Goal: Task Accomplishment & Management: Complete application form

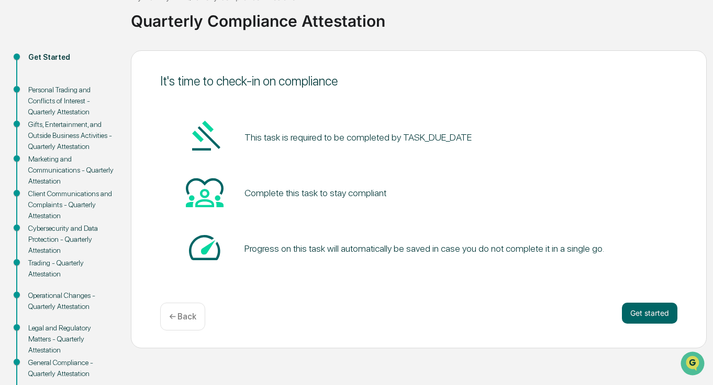
scroll to position [77, 0]
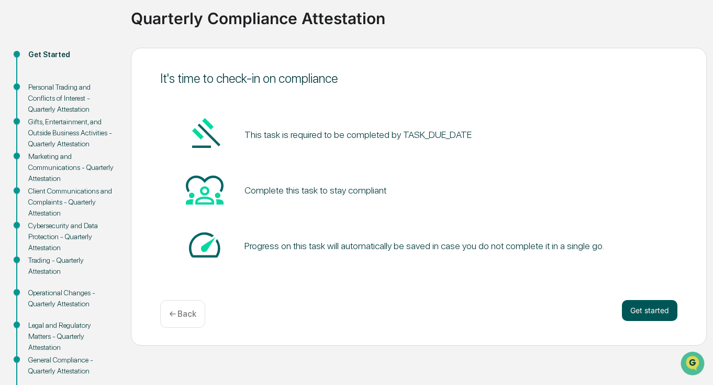
click at [645, 314] on button "Get started" at bounding box center [650, 310] width 56 height 21
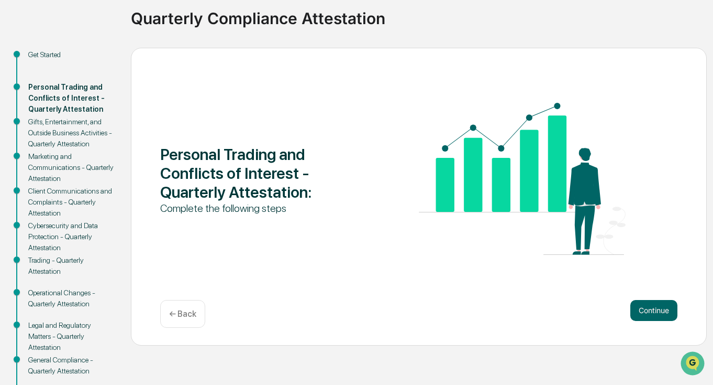
click at [645, 314] on button "Continue" at bounding box center [654, 310] width 47 height 21
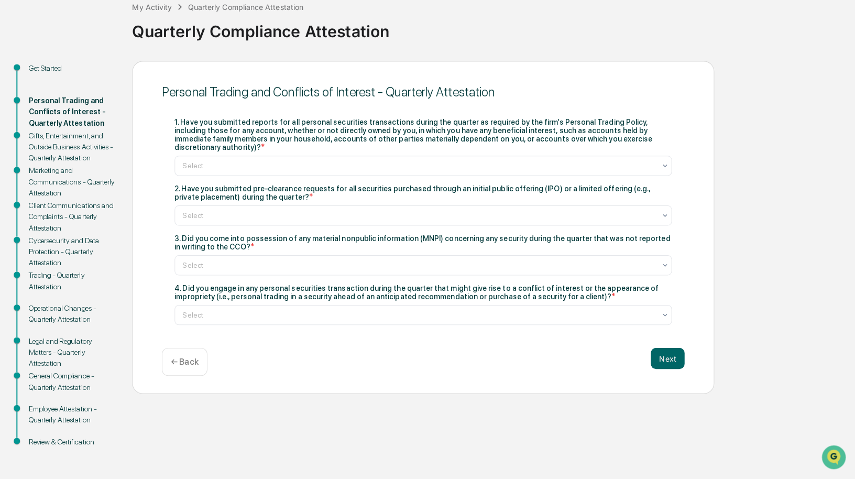
scroll to position [60, 0]
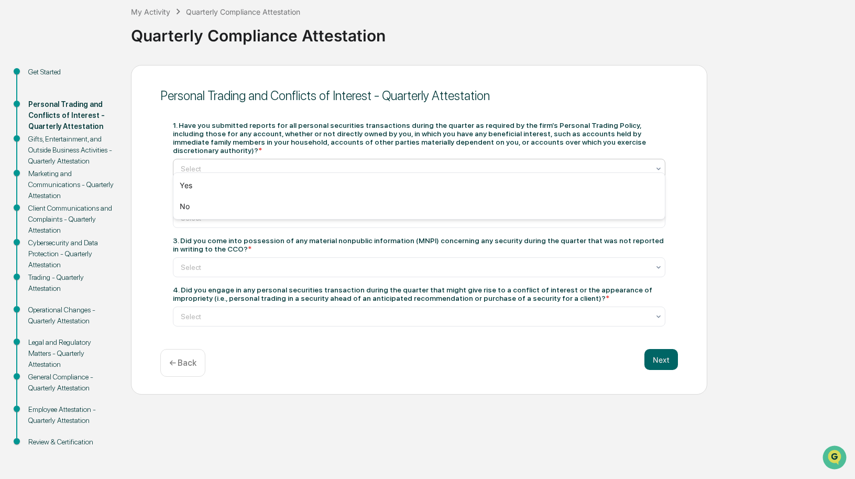
click at [278, 163] on div at bounding box center [415, 168] width 468 height 10
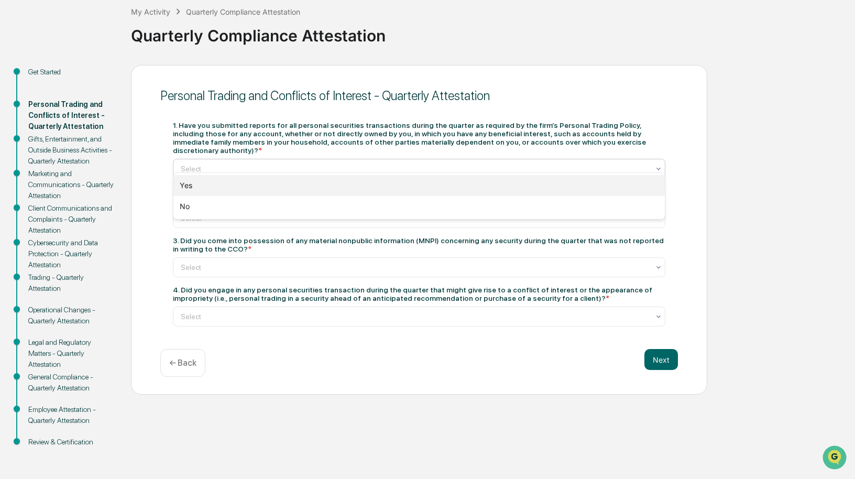
click at [195, 189] on div "Yes" at bounding box center [418, 185] width 491 height 21
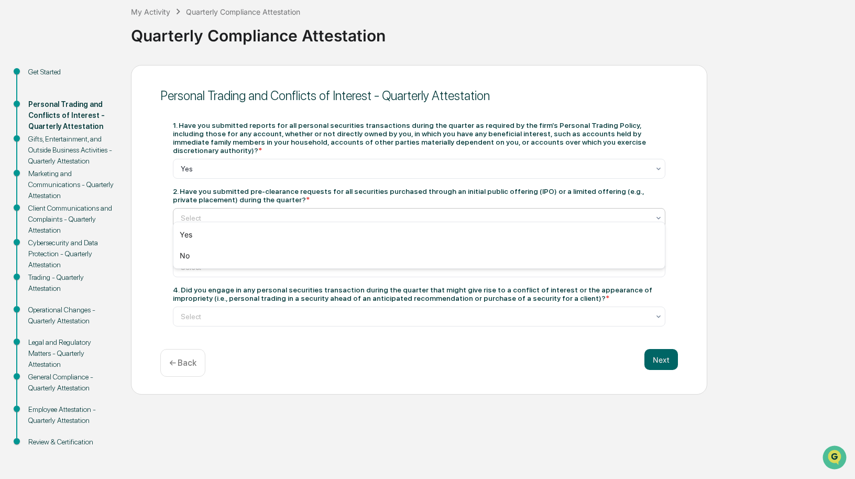
click at [224, 213] on div at bounding box center [415, 218] width 468 height 10
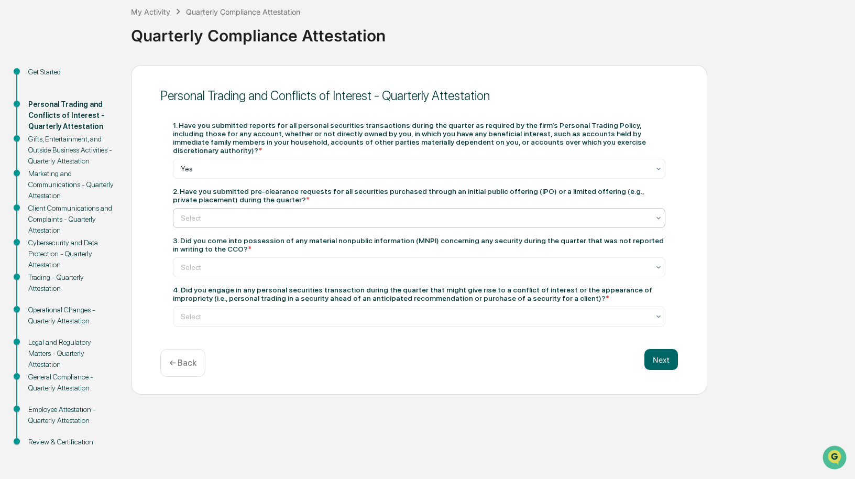
click at [223, 213] on div at bounding box center [415, 218] width 468 height 10
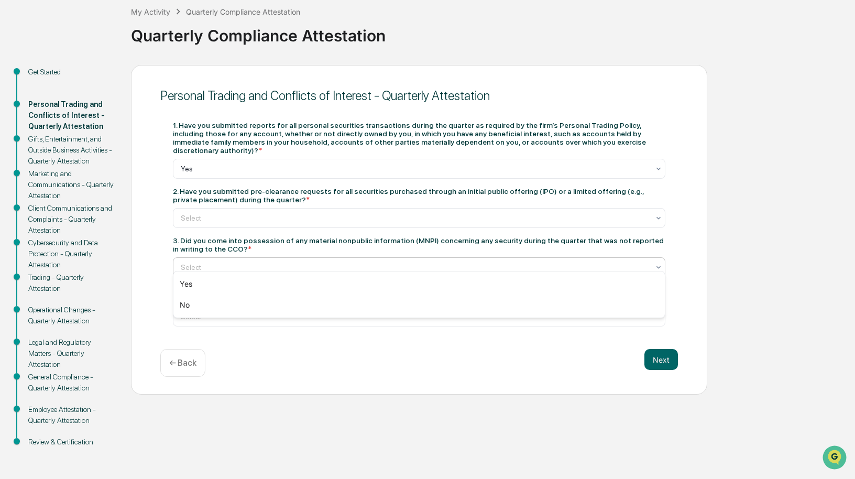
click at [220, 262] on div at bounding box center [415, 267] width 468 height 10
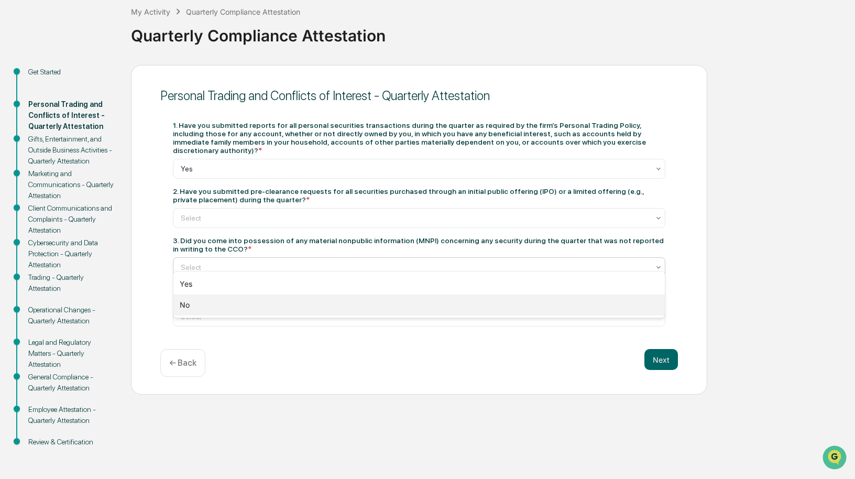
click at [194, 306] on div "No" at bounding box center [418, 304] width 491 height 21
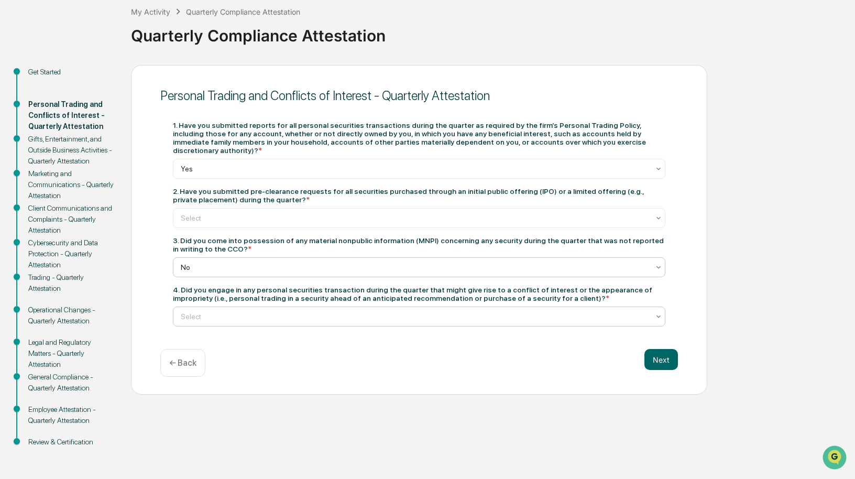
click at [371, 311] on div at bounding box center [415, 316] width 468 height 10
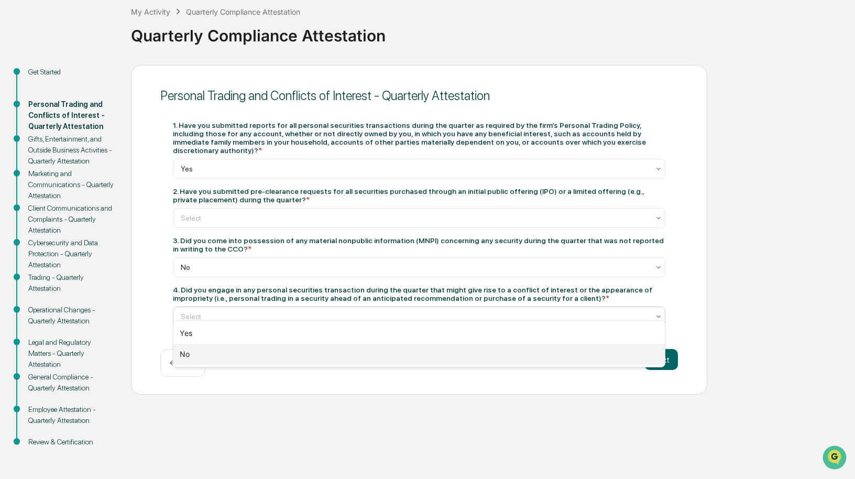
click at [228, 352] on div "No" at bounding box center [418, 354] width 491 height 21
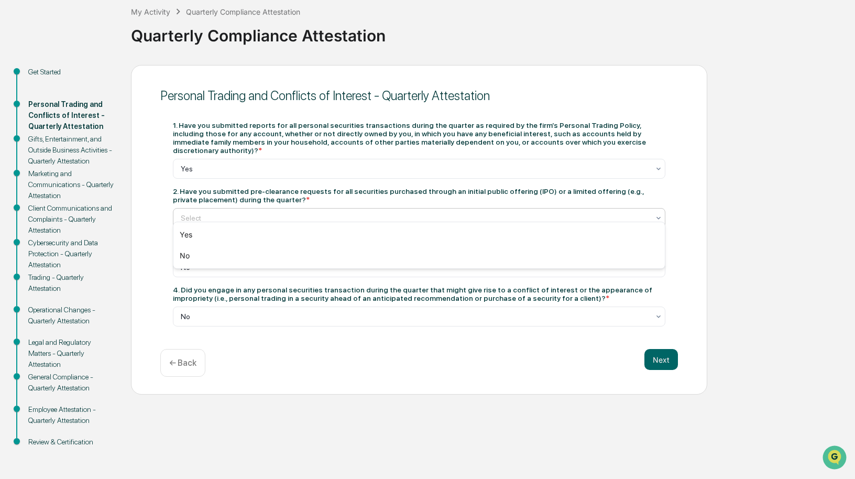
click at [248, 211] on div "Select" at bounding box center [414, 218] width 479 height 15
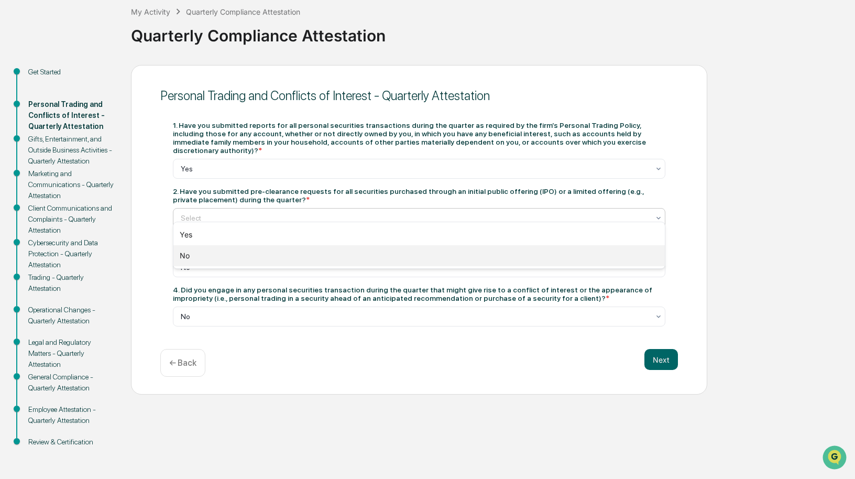
click at [214, 261] on div "No" at bounding box center [418, 255] width 491 height 21
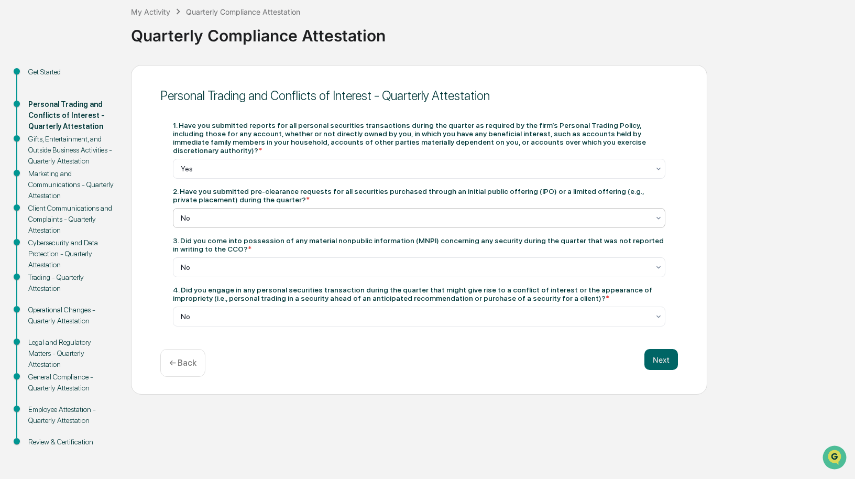
click at [337, 213] on div at bounding box center [415, 218] width 468 height 10
click at [265, 213] on div at bounding box center [415, 218] width 468 height 10
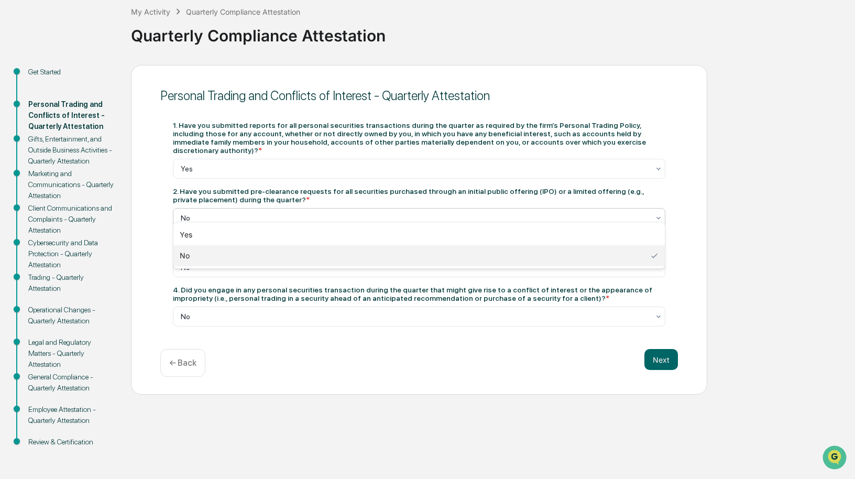
click at [265, 213] on div at bounding box center [415, 218] width 468 height 10
click at [208, 233] on div "Yes" at bounding box center [418, 234] width 491 height 21
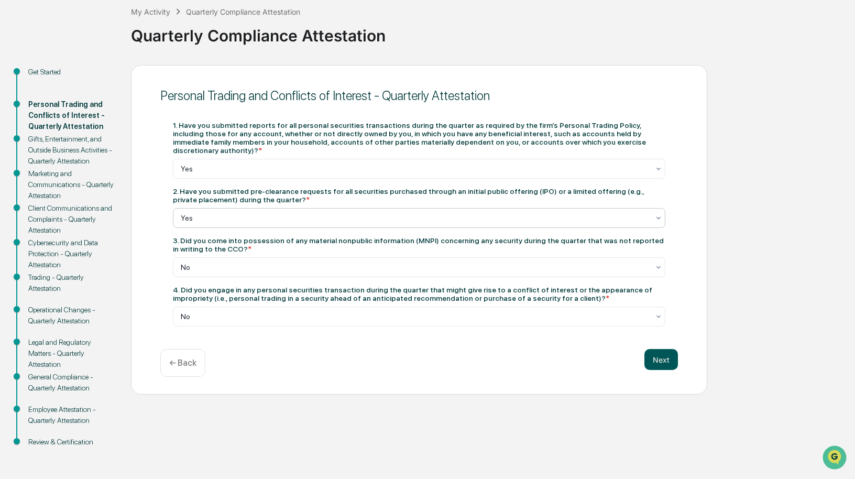
click at [657, 355] on button "Next" at bounding box center [661, 359] width 34 height 21
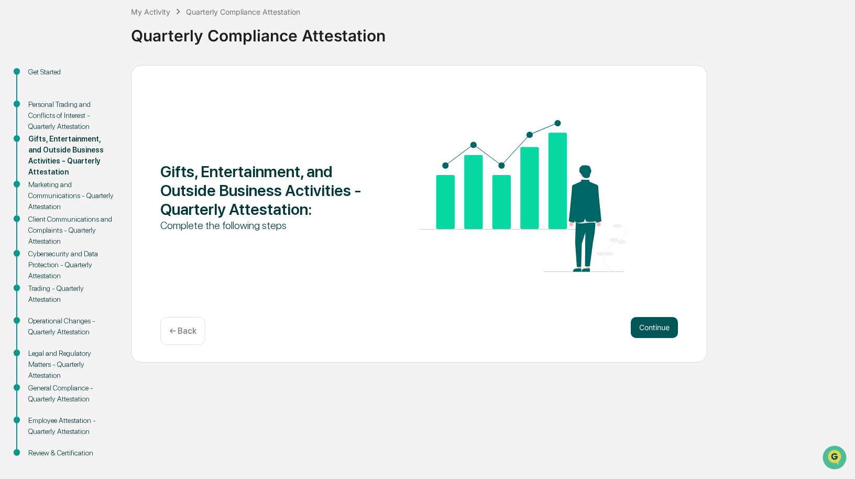
click at [650, 329] on button "Continue" at bounding box center [654, 327] width 47 height 21
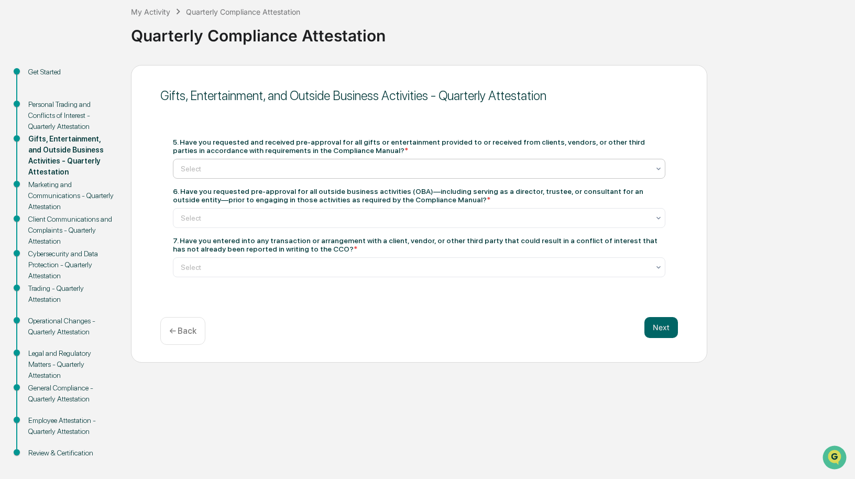
click at [309, 166] on div at bounding box center [415, 168] width 468 height 10
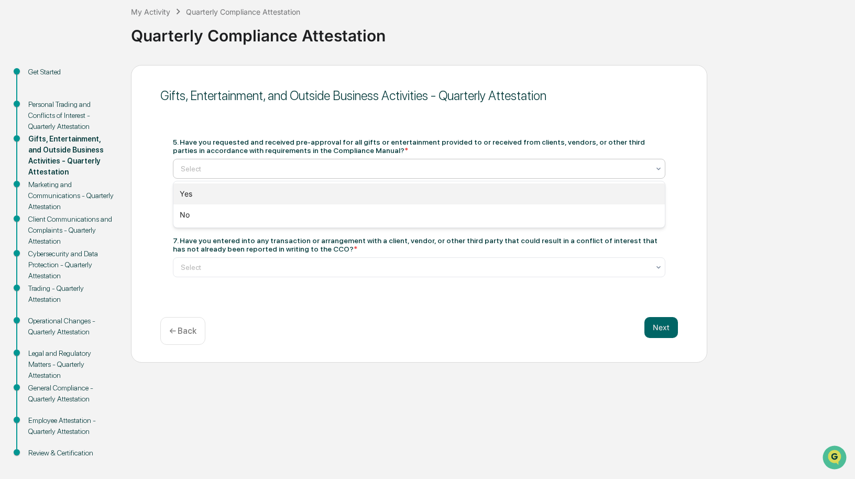
click at [203, 194] on div "Yes" at bounding box center [418, 193] width 491 height 21
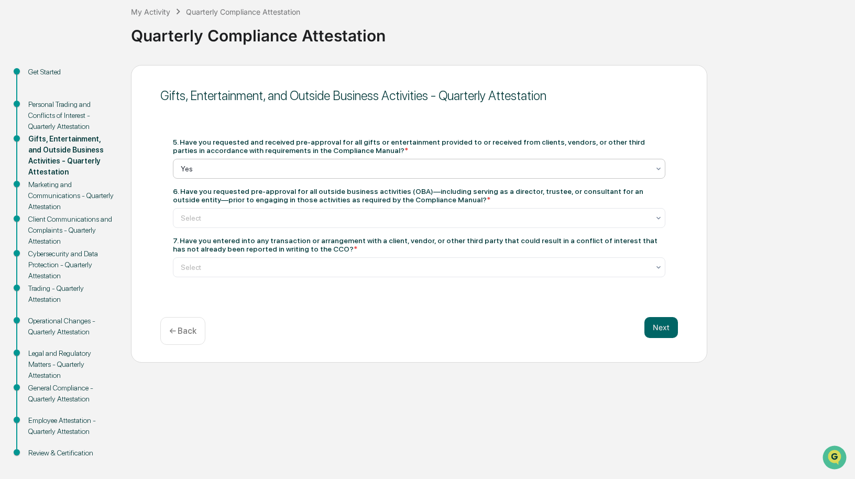
click at [225, 167] on div at bounding box center [415, 168] width 468 height 10
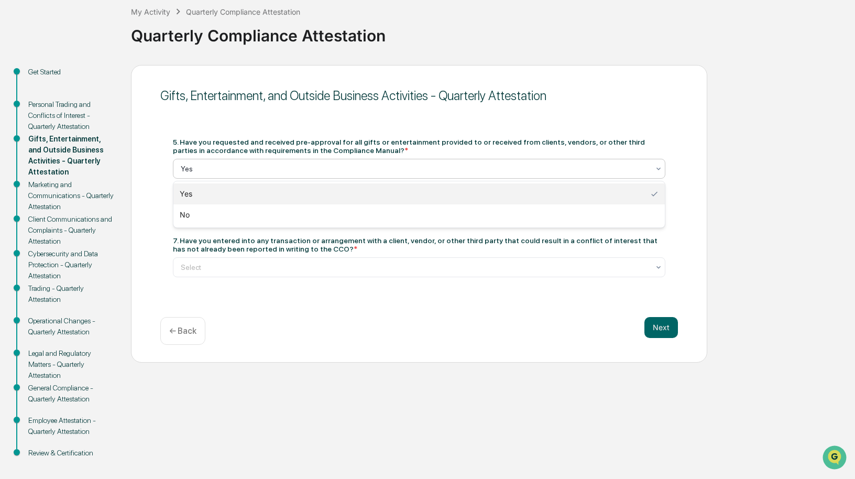
click at [225, 167] on div at bounding box center [415, 168] width 468 height 10
click at [260, 170] on div at bounding box center [415, 168] width 468 height 10
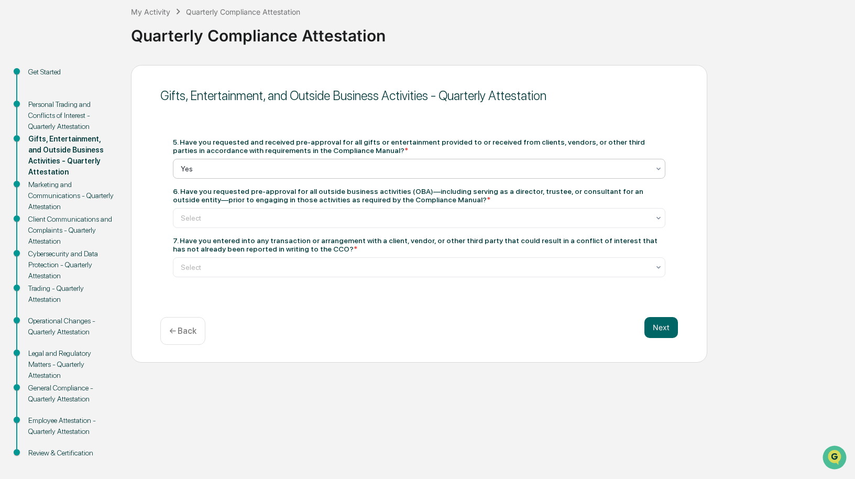
click at [260, 170] on div at bounding box center [415, 168] width 468 height 10
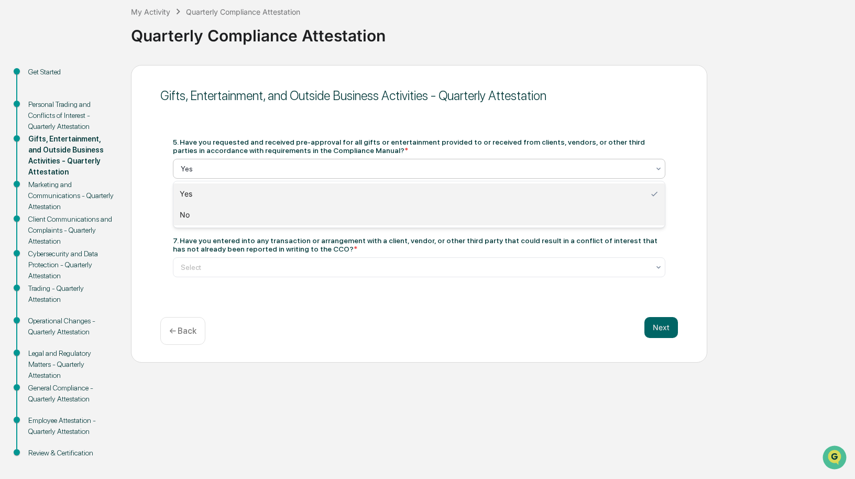
click at [228, 218] on div "No" at bounding box center [418, 214] width 491 height 21
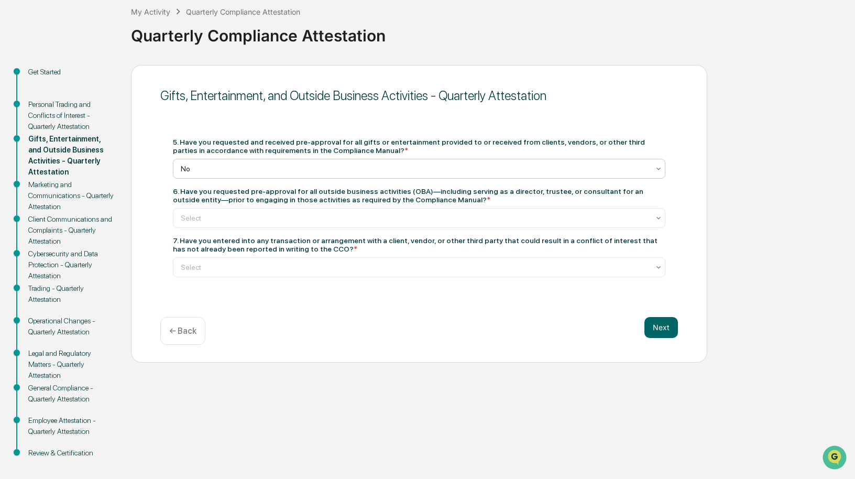
click at [215, 169] on div at bounding box center [415, 168] width 468 height 10
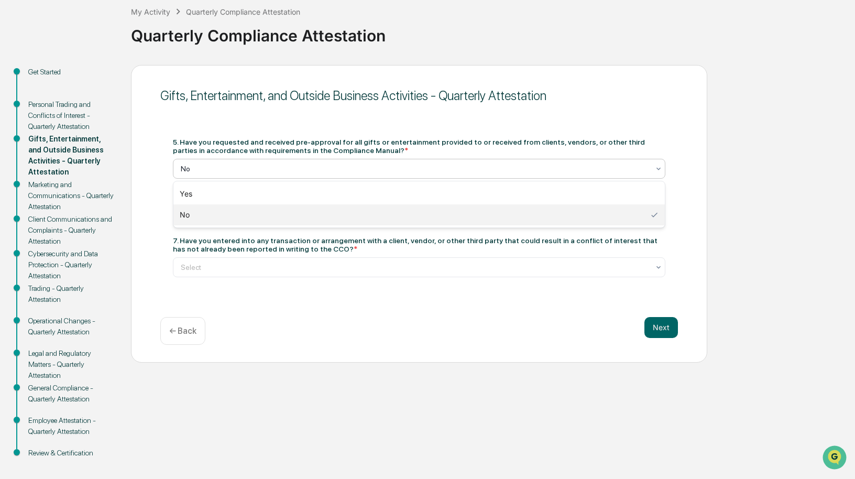
click at [216, 167] on div at bounding box center [415, 168] width 468 height 10
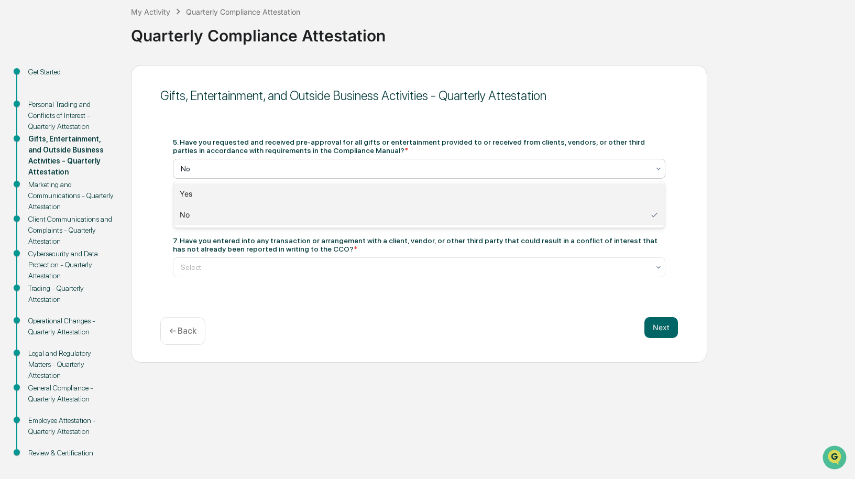
click at [203, 194] on div "Yes" at bounding box center [418, 193] width 491 height 21
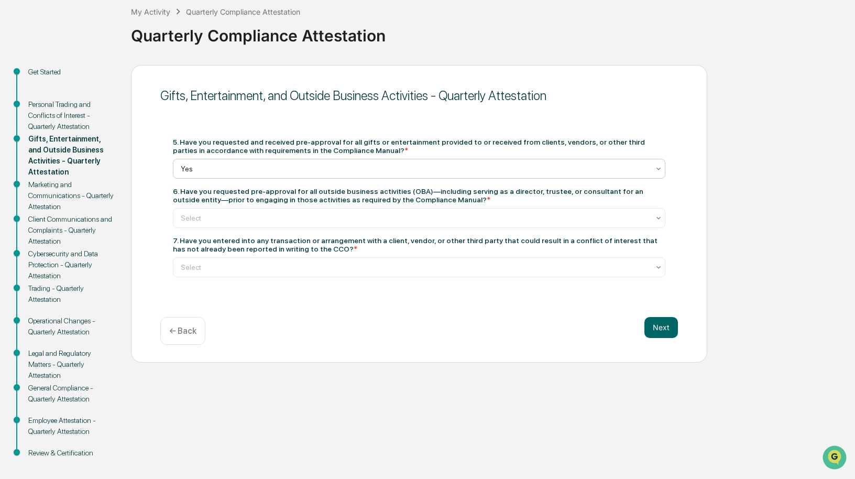
click at [208, 167] on div at bounding box center [415, 168] width 468 height 10
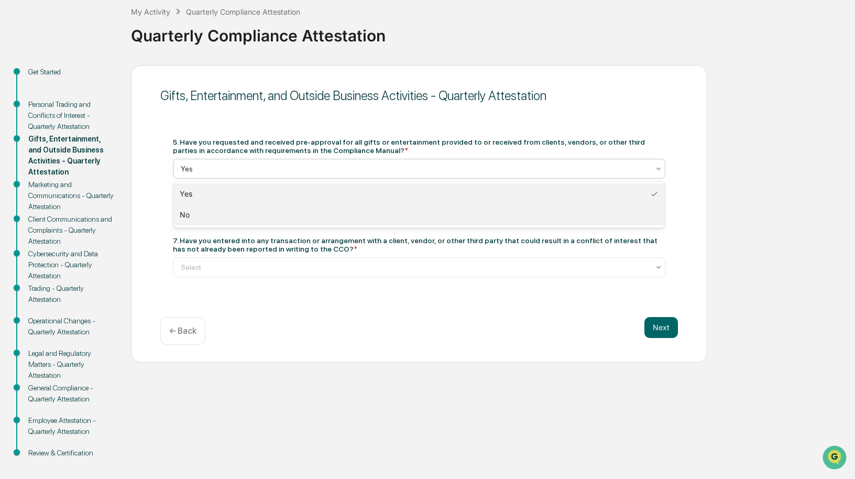
click at [198, 215] on div "No" at bounding box center [418, 214] width 491 height 21
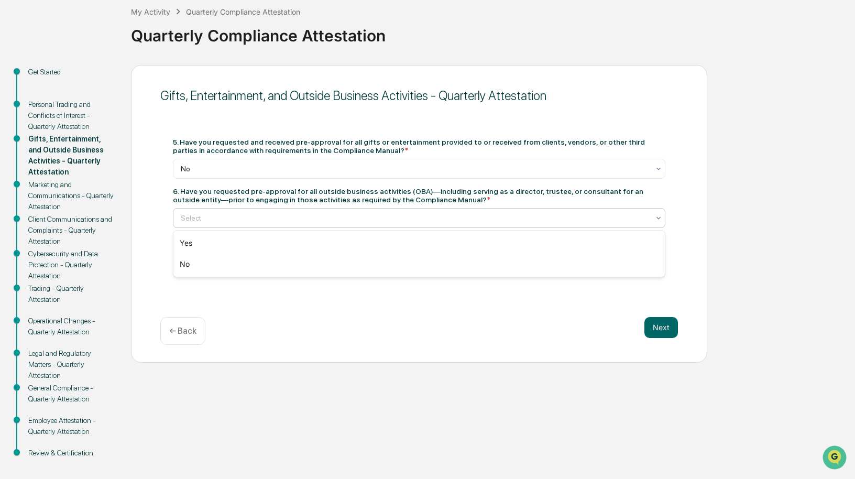
click at [198, 216] on div at bounding box center [415, 218] width 468 height 10
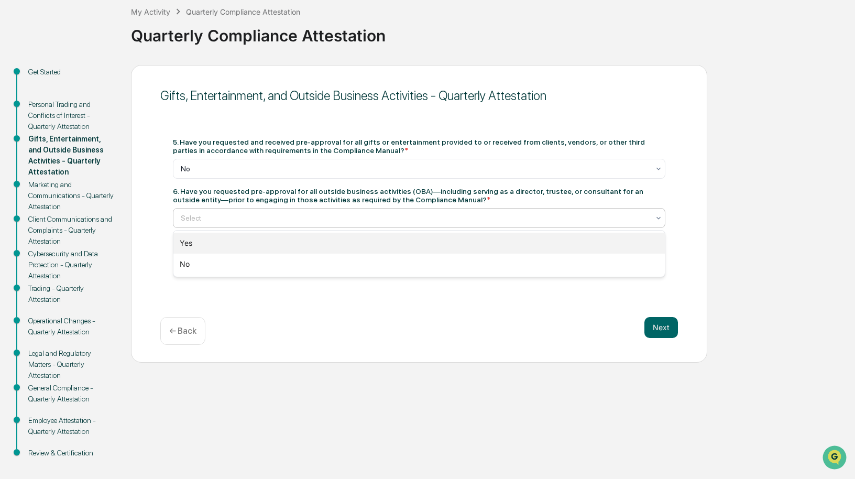
click at [188, 240] on div "Yes" at bounding box center [418, 243] width 491 height 21
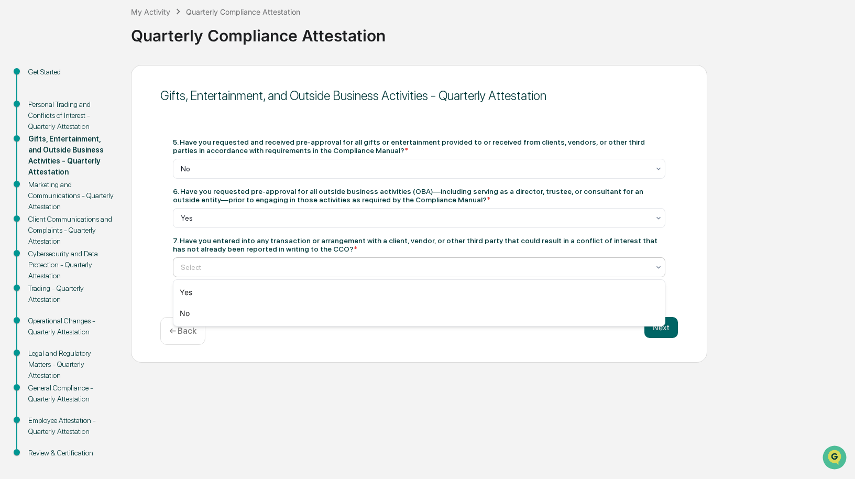
click at [210, 265] on div at bounding box center [415, 267] width 468 height 10
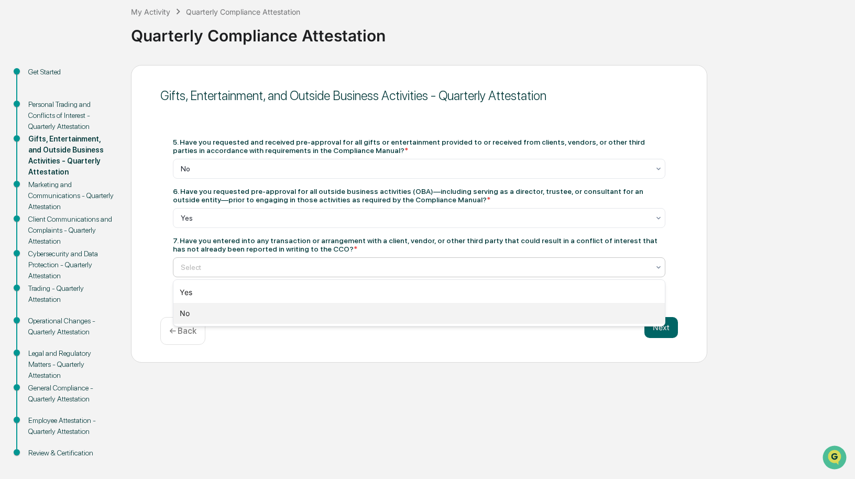
click at [184, 313] on div "No" at bounding box center [418, 313] width 491 height 21
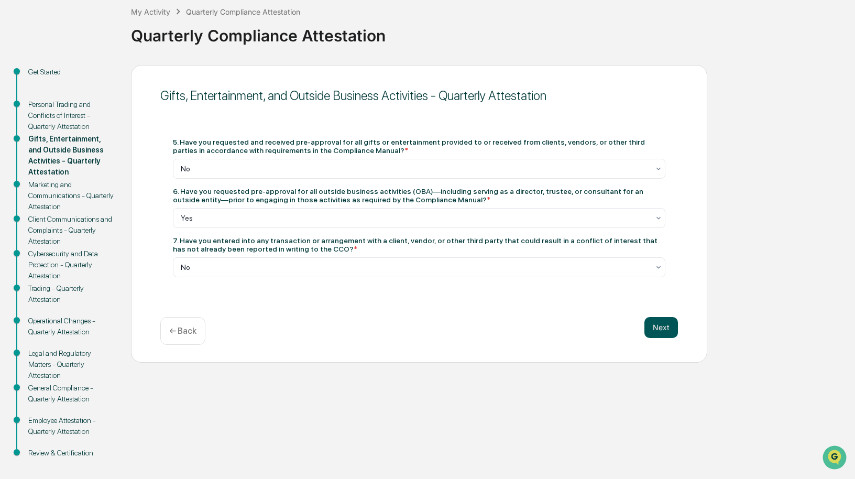
click at [661, 331] on button "Next" at bounding box center [661, 327] width 34 height 21
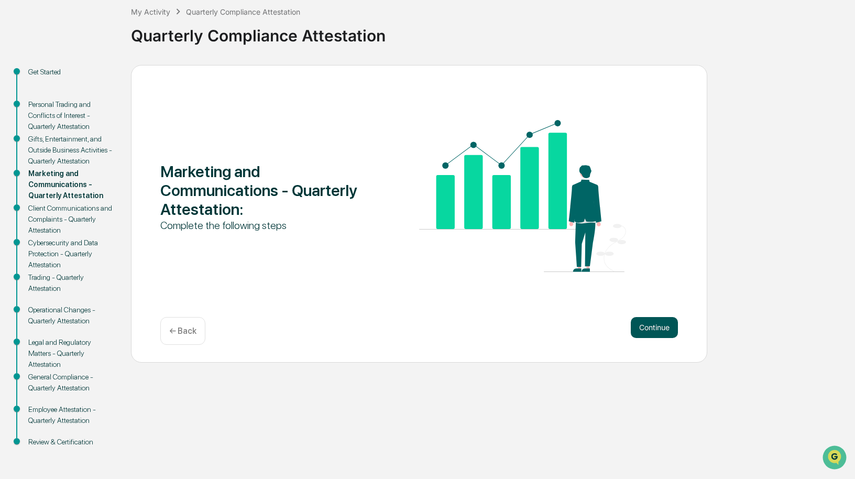
click at [647, 326] on button "Continue" at bounding box center [654, 327] width 47 height 21
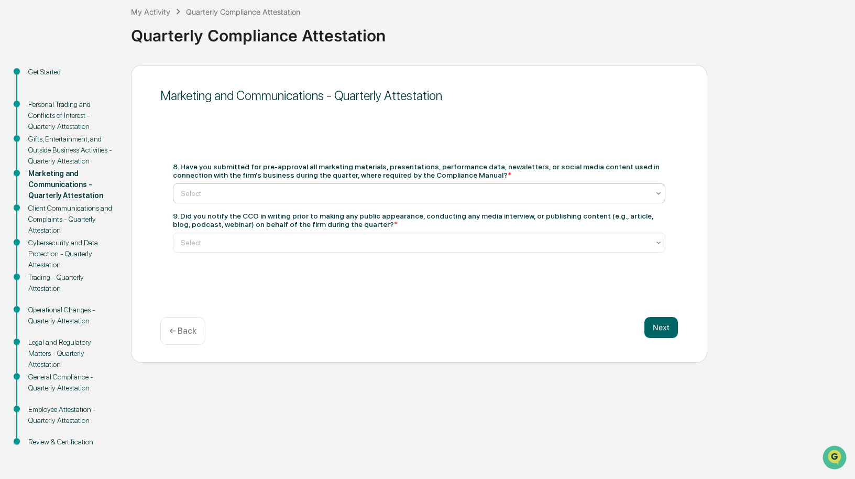
click at [294, 193] on div at bounding box center [415, 193] width 468 height 10
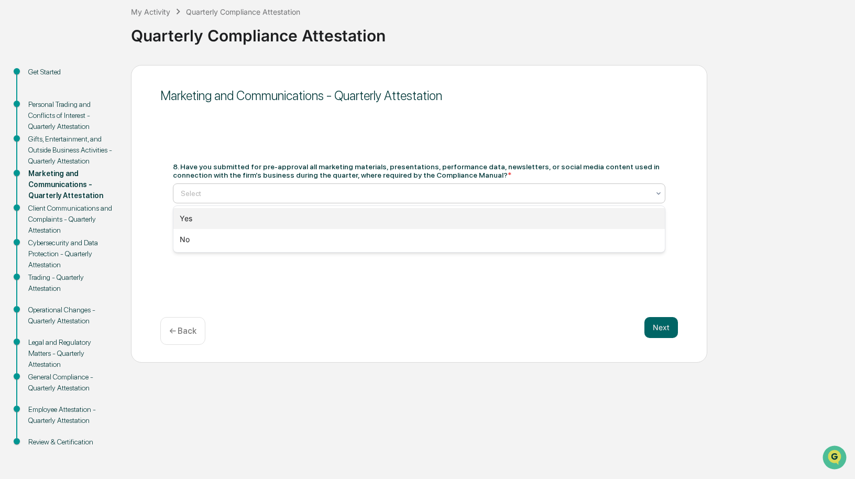
click at [206, 218] on div "Yes" at bounding box center [418, 218] width 491 height 21
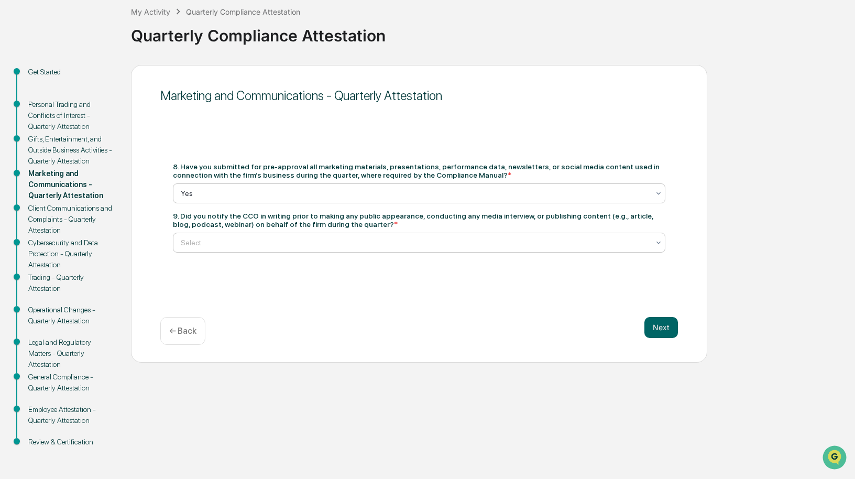
click at [226, 241] on div at bounding box center [415, 242] width 468 height 10
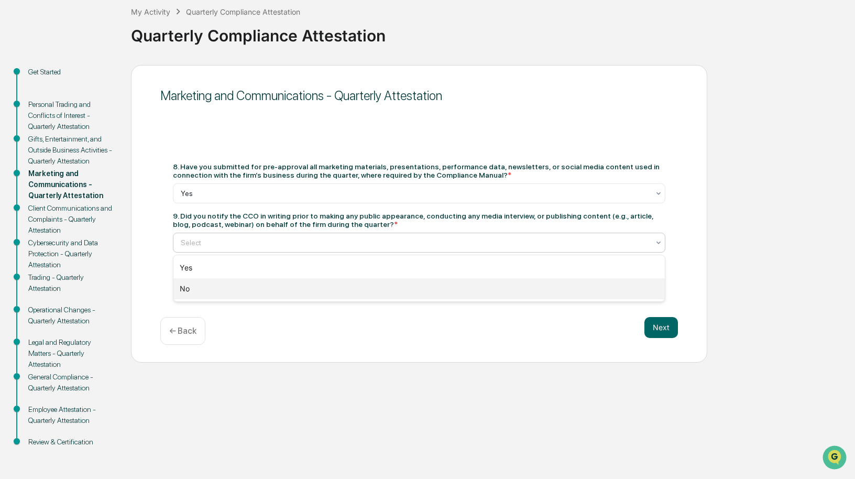
click at [212, 285] on div "No" at bounding box center [418, 288] width 491 height 21
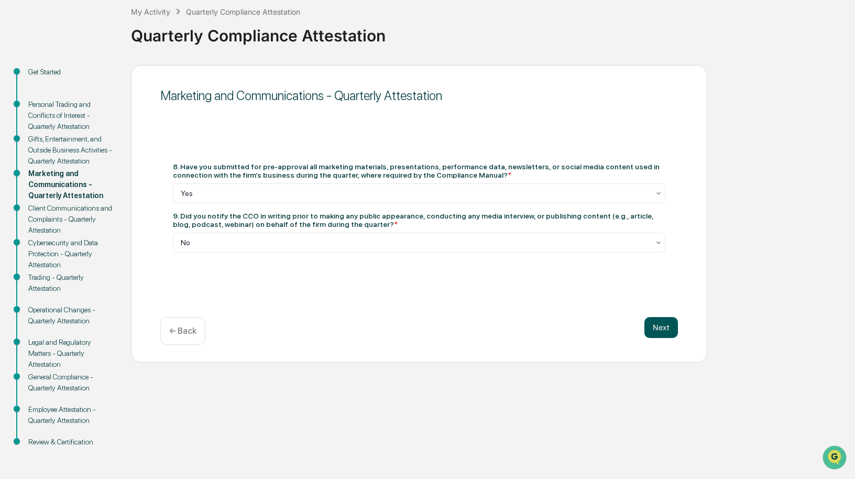
click at [657, 329] on button "Next" at bounding box center [661, 327] width 34 height 21
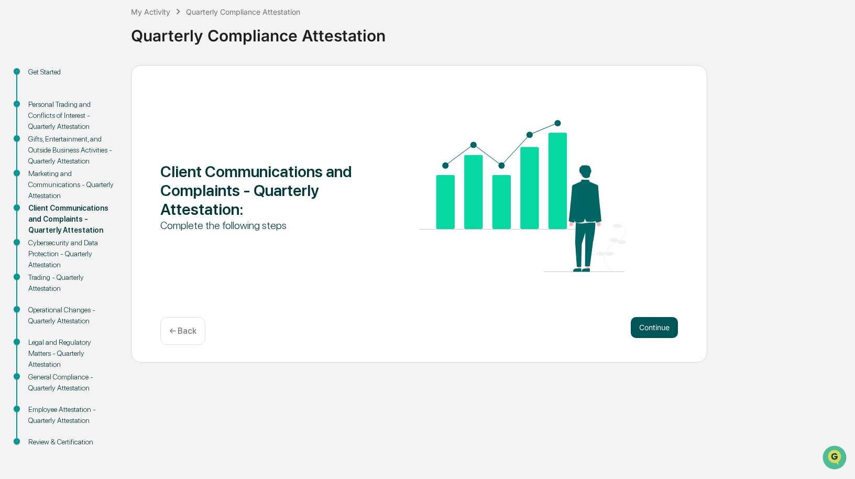
click at [645, 325] on button "Continue" at bounding box center [654, 327] width 47 height 21
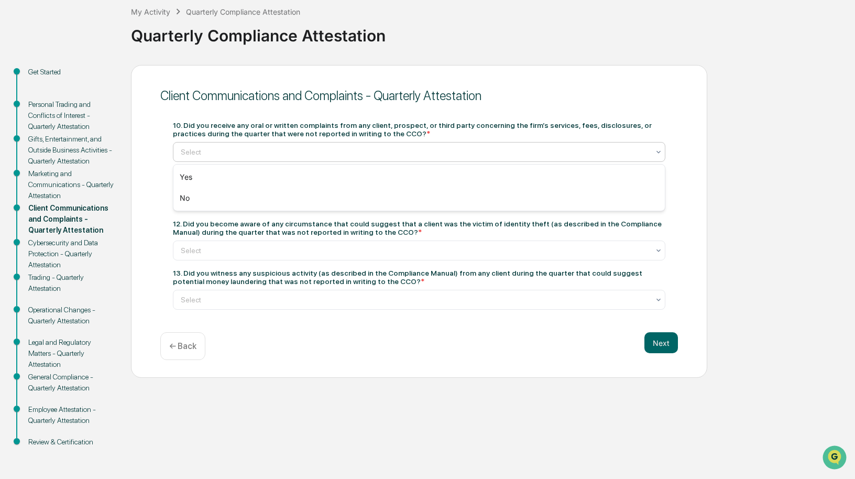
click at [244, 152] on div at bounding box center [415, 152] width 468 height 10
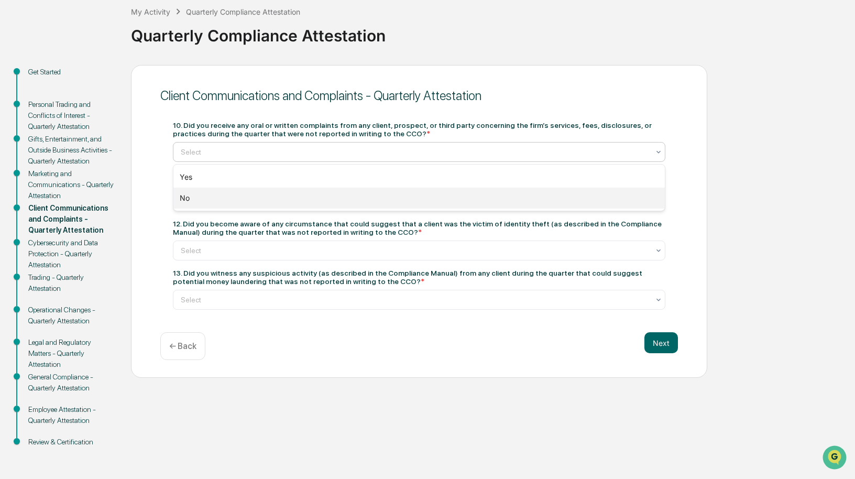
click at [200, 196] on div "No" at bounding box center [418, 198] width 491 height 21
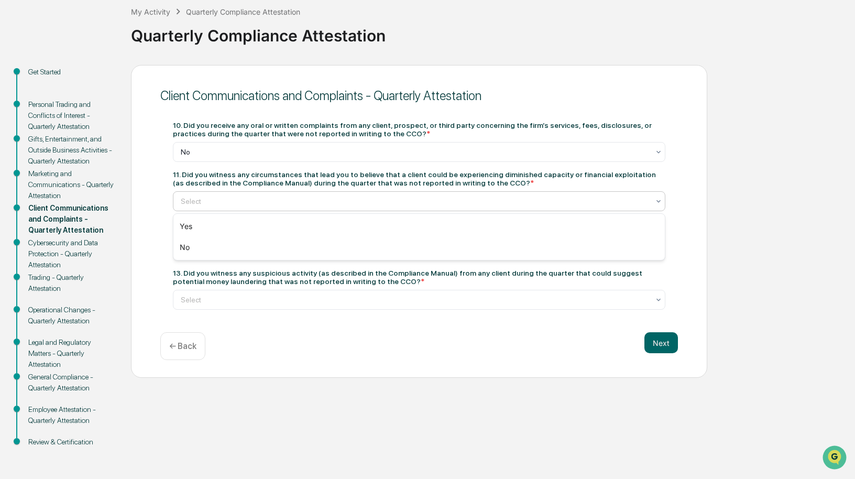
click at [218, 200] on div at bounding box center [415, 201] width 468 height 10
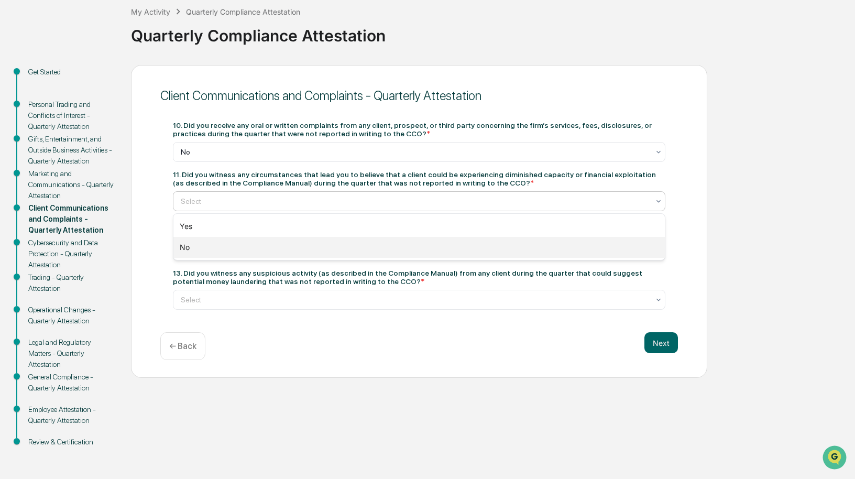
click at [192, 247] on div "No" at bounding box center [418, 247] width 491 height 21
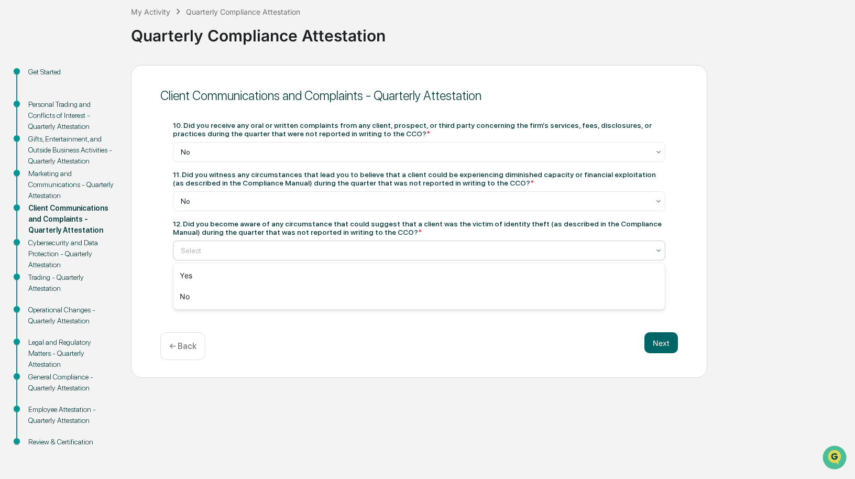
click at [222, 255] on div at bounding box center [415, 250] width 468 height 10
click at [203, 294] on div "No" at bounding box center [418, 296] width 491 height 21
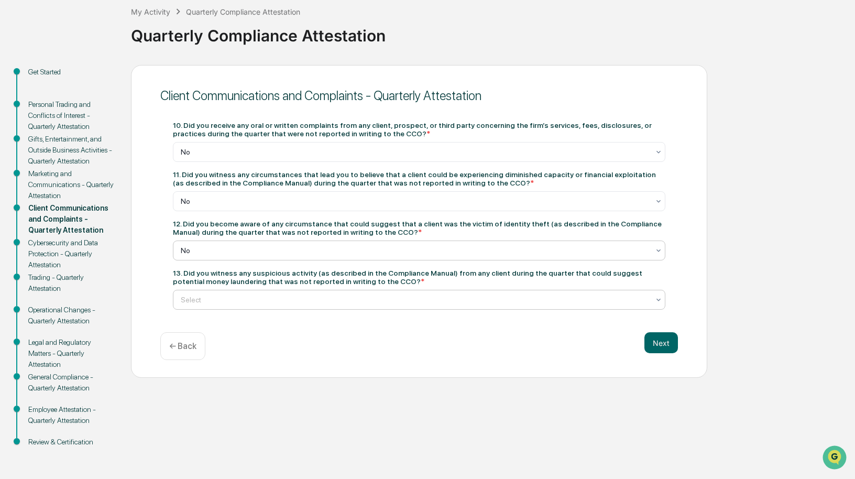
click at [212, 305] on div "Select" at bounding box center [414, 299] width 479 height 15
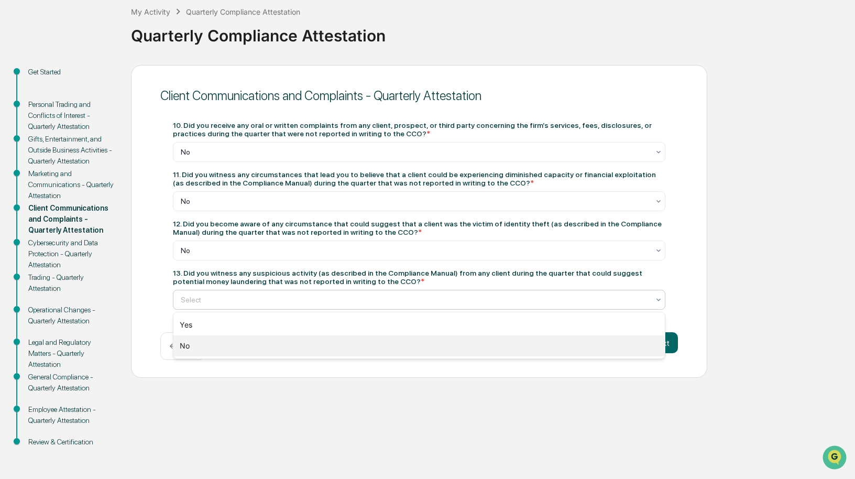
click at [195, 345] on div "No" at bounding box center [418, 345] width 491 height 21
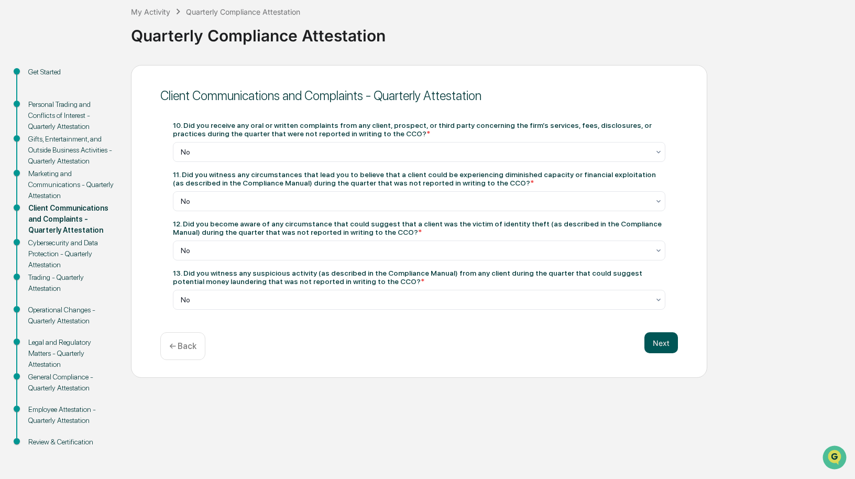
click at [658, 342] on button "Next" at bounding box center [661, 342] width 34 height 21
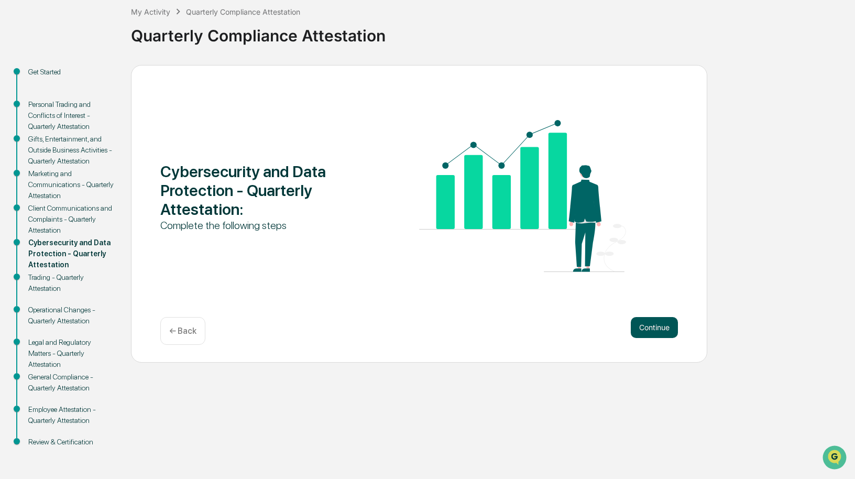
click at [661, 326] on button "Continue" at bounding box center [654, 327] width 47 height 21
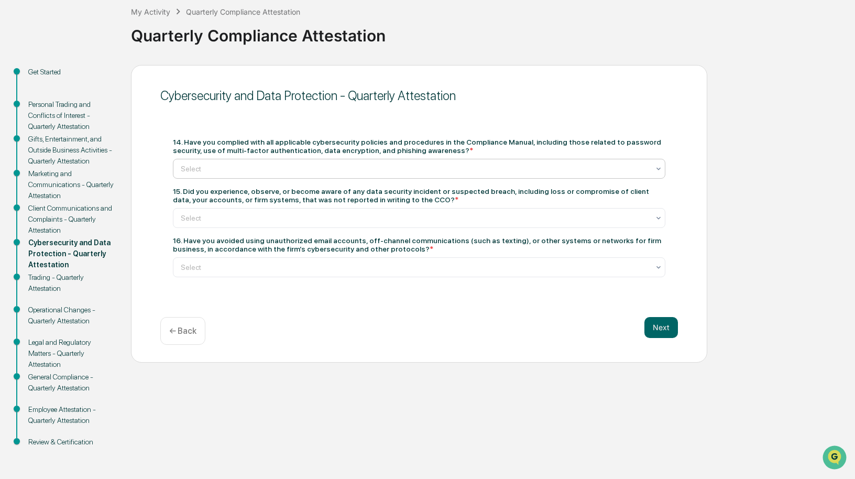
click at [283, 168] on div at bounding box center [415, 168] width 468 height 10
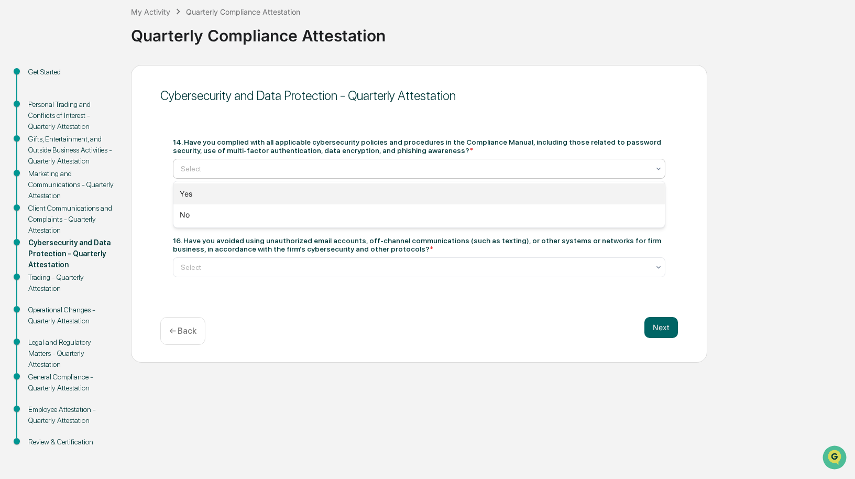
click at [219, 191] on div "Yes" at bounding box center [418, 193] width 491 height 21
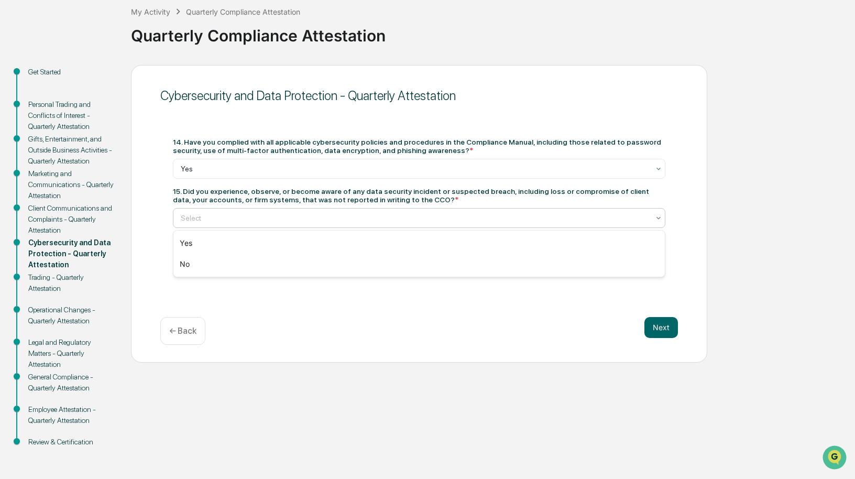
click at [226, 218] on div at bounding box center [415, 218] width 468 height 10
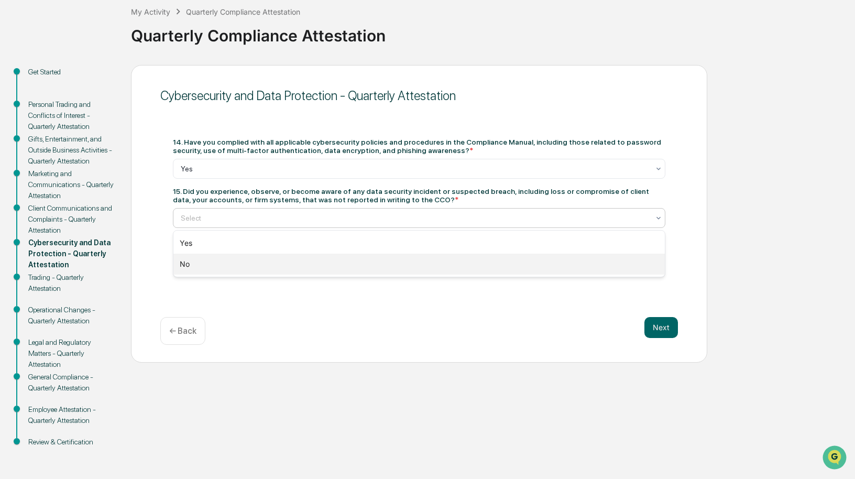
click at [209, 263] on div "No" at bounding box center [418, 264] width 491 height 21
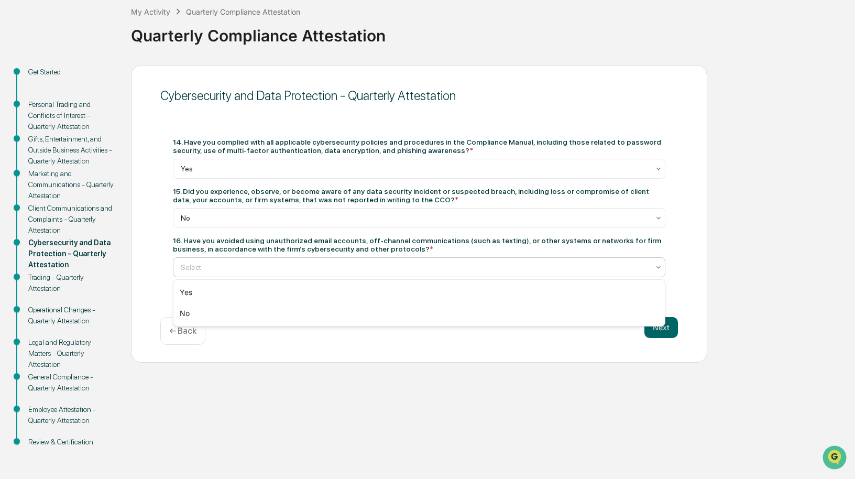
click at [232, 267] on div at bounding box center [415, 267] width 468 height 10
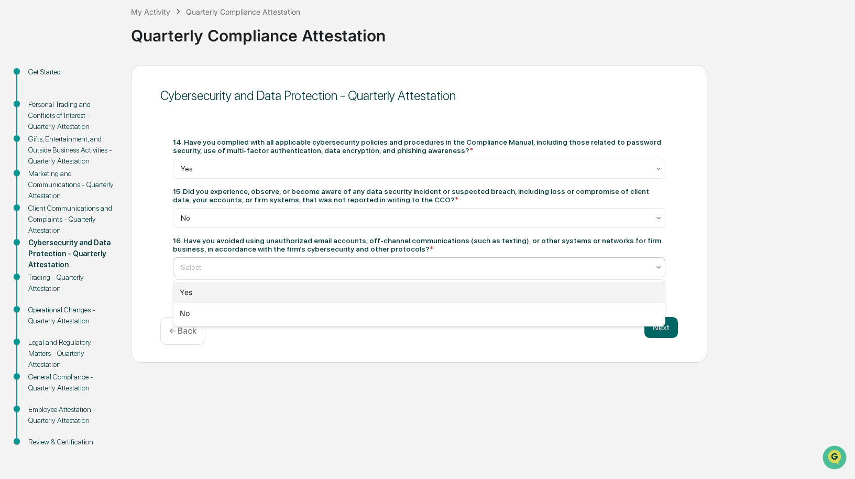
click at [209, 290] on div "Yes" at bounding box center [418, 292] width 491 height 21
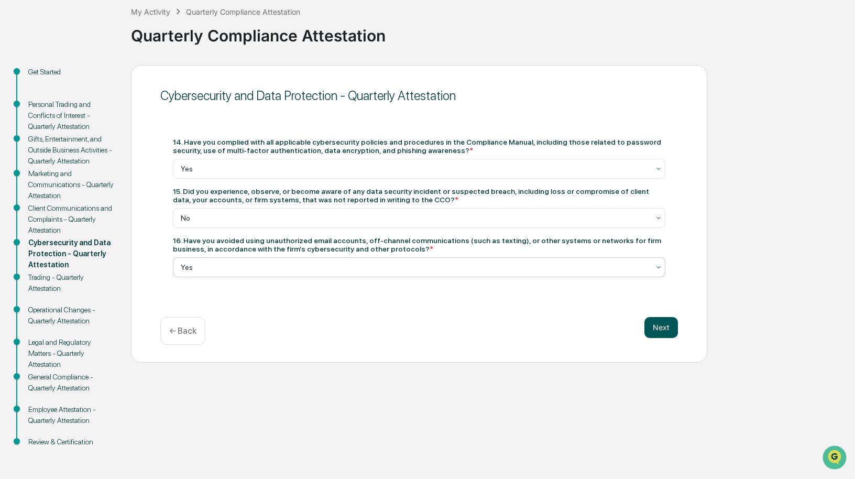
click at [662, 328] on button "Next" at bounding box center [661, 327] width 34 height 21
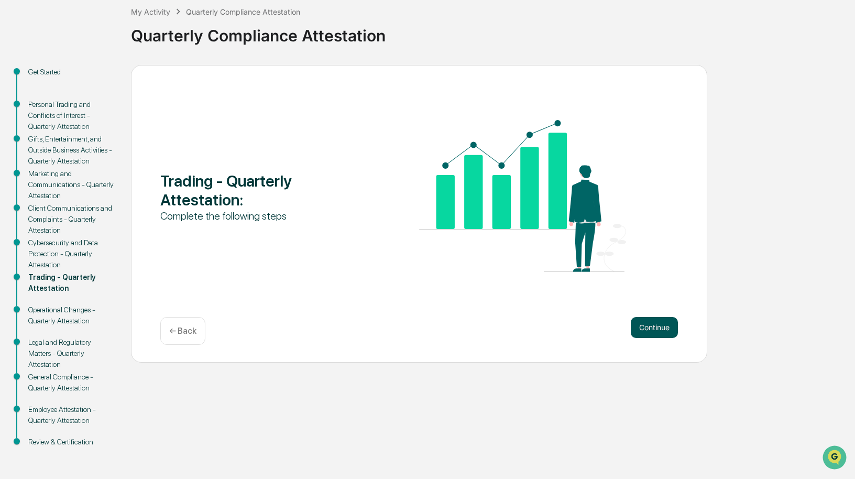
click at [640, 322] on button "Continue" at bounding box center [654, 327] width 47 height 21
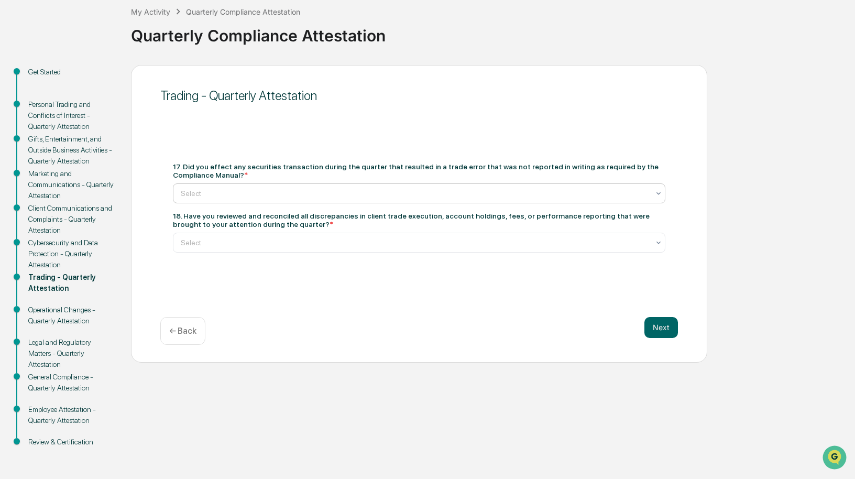
click at [279, 193] on div at bounding box center [415, 193] width 468 height 10
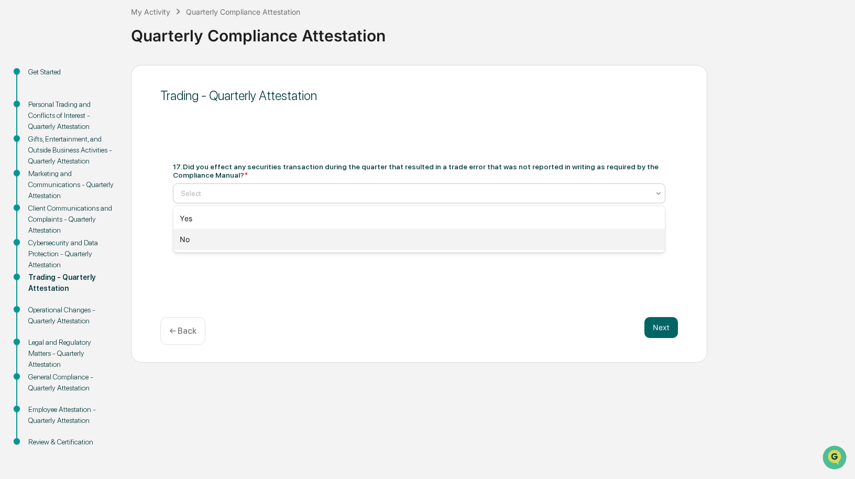
click at [218, 238] on div "No" at bounding box center [418, 239] width 491 height 21
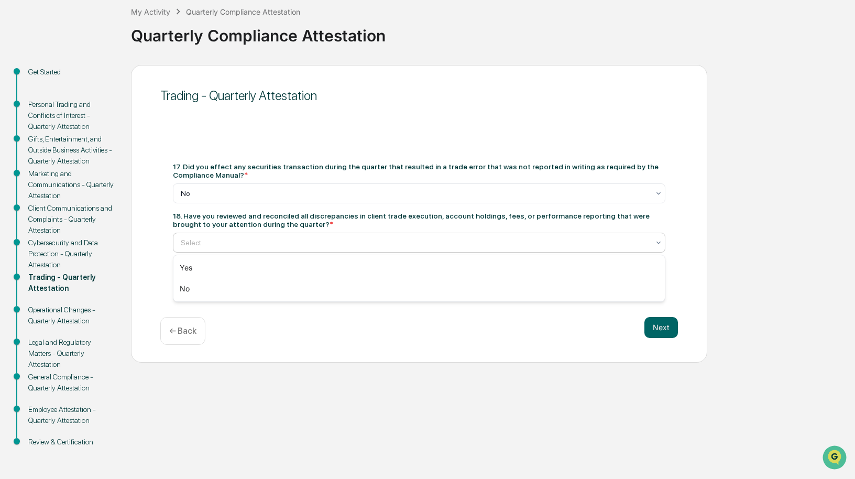
click at [253, 240] on div at bounding box center [415, 242] width 468 height 10
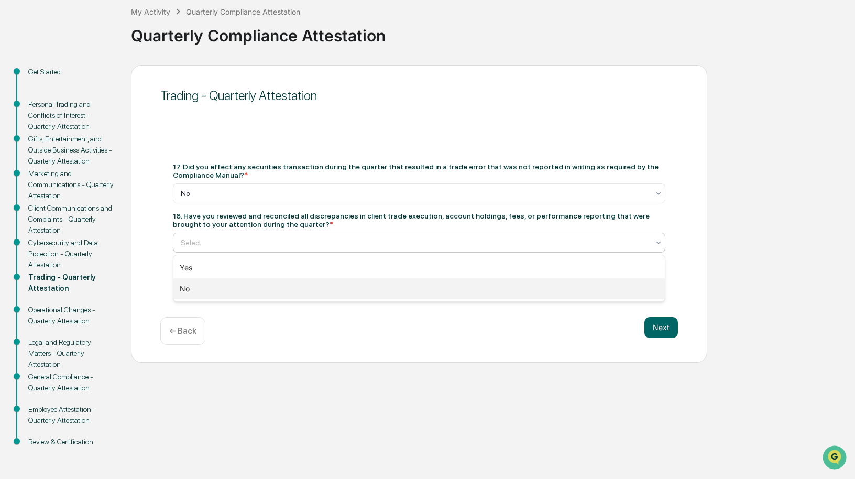
click at [246, 283] on div "No" at bounding box center [418, 288] width 491 height 21
click at [273, 248] on div at bounding box center [415, 242] width 468 height 10
click at [262, 292] on div "No" at bounding box center [418, 288] width 491 height 21
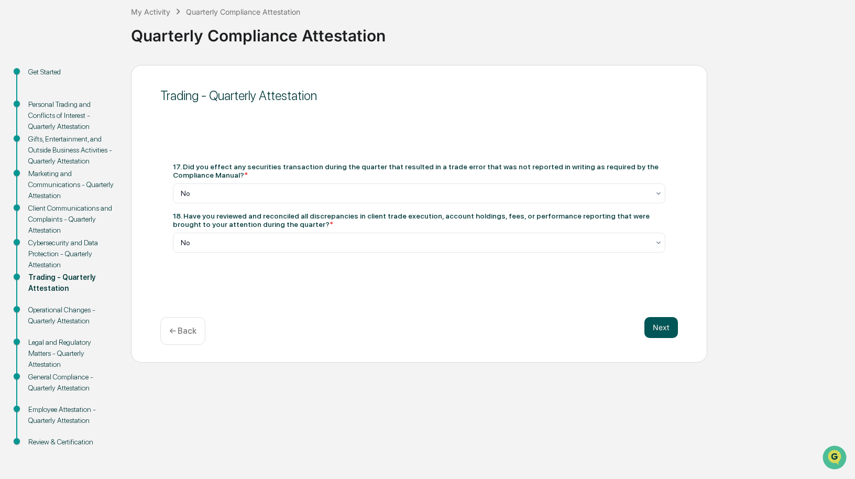
click at [666, 330] on button "Next" at bounding box center [661, 327] width 34 height 21
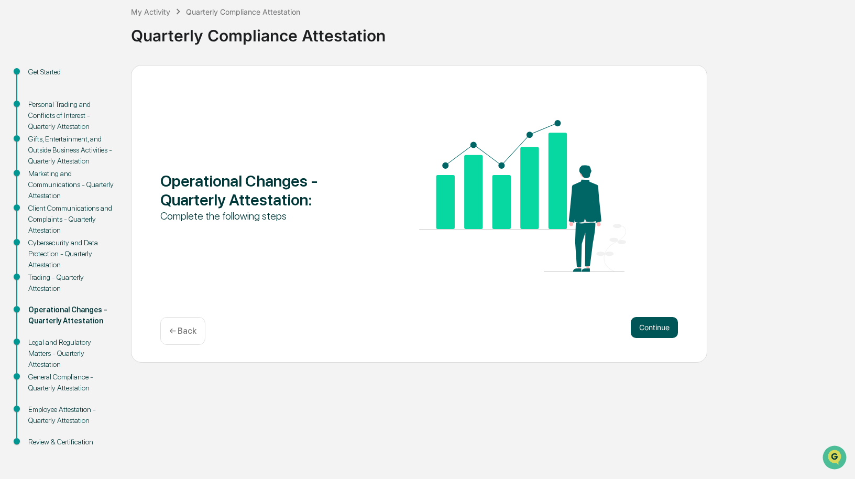
click at [649, 329] on button "Continue" at bounding box center [654, 327] width 47 height 21
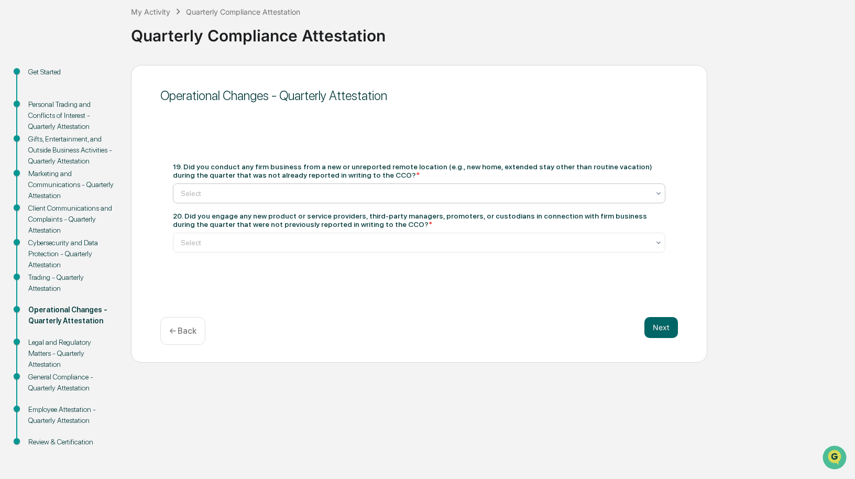
click at [274, 191] on div at bounding box center [415, 193] width 468 height 10
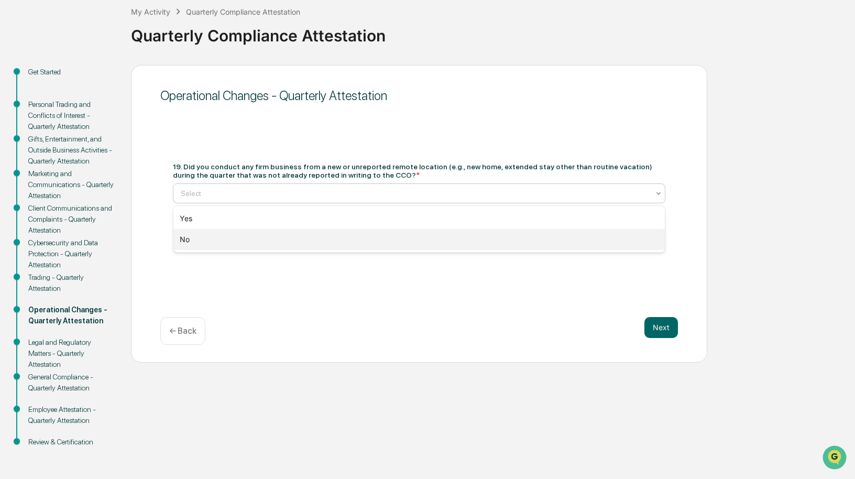
click at [214, 240] on div "No" at bounding box center [418, 239] width 491 height 21
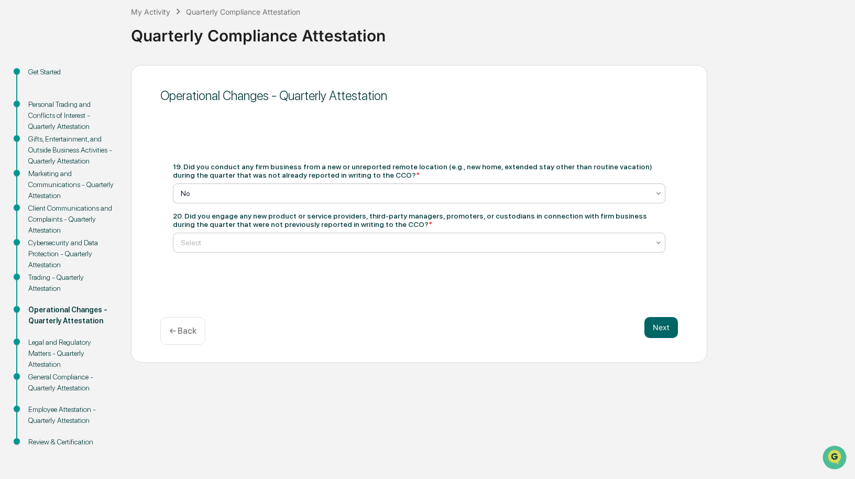
click at [281, 247] on div at bounding box center [415, 242] width 468 height 10
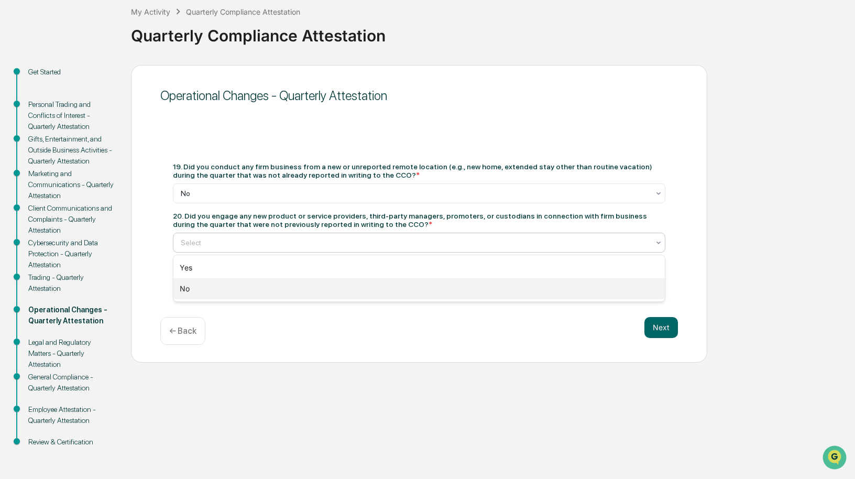
click at [261, 289] on div "No" at bounding box center [418, 288] width 491 height 21
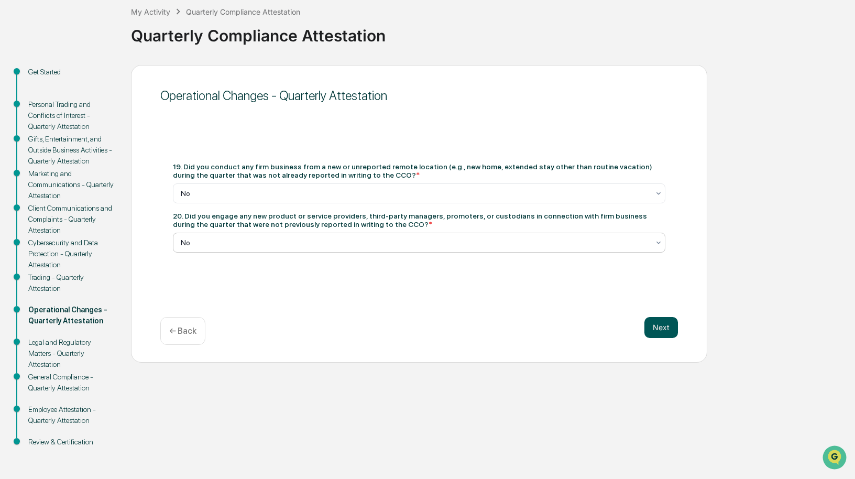
click at [655, 326] on button "Next" at bounding box center [661, 327] width 34 height 21
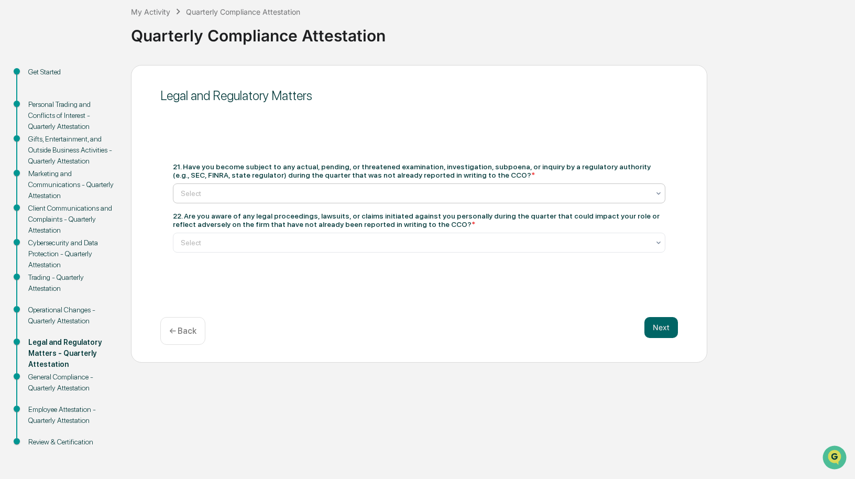
click at [276, 190] on div at bounding box center [415, 193] width 468 height 10
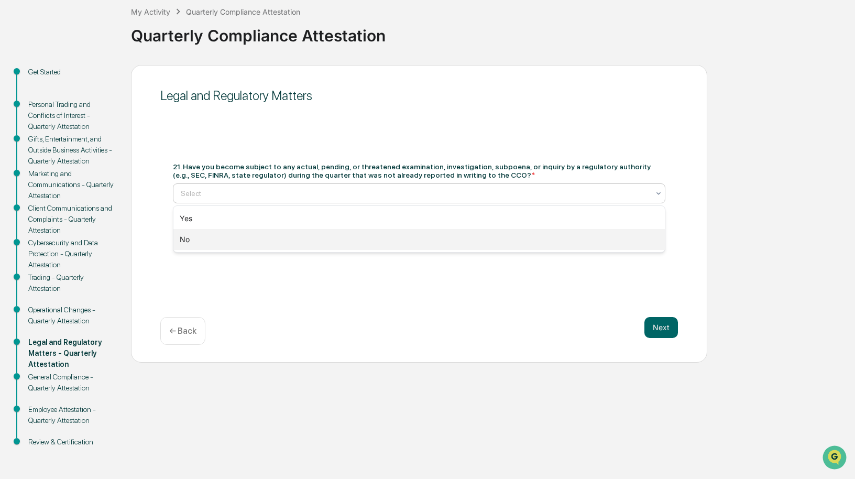
click at [229, 233] on div "No" at bounding box center [418, 239] width 491 height 21
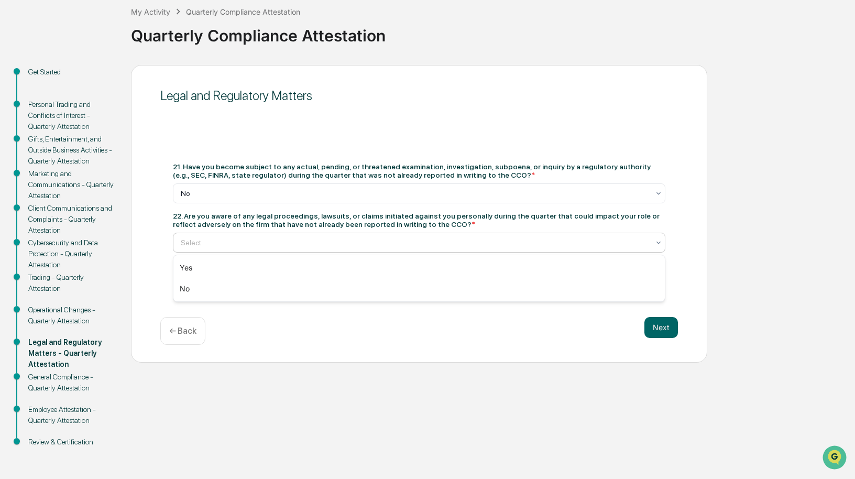
click at [243, 241] on div at bounding box center [415, 242] width 468 height 10
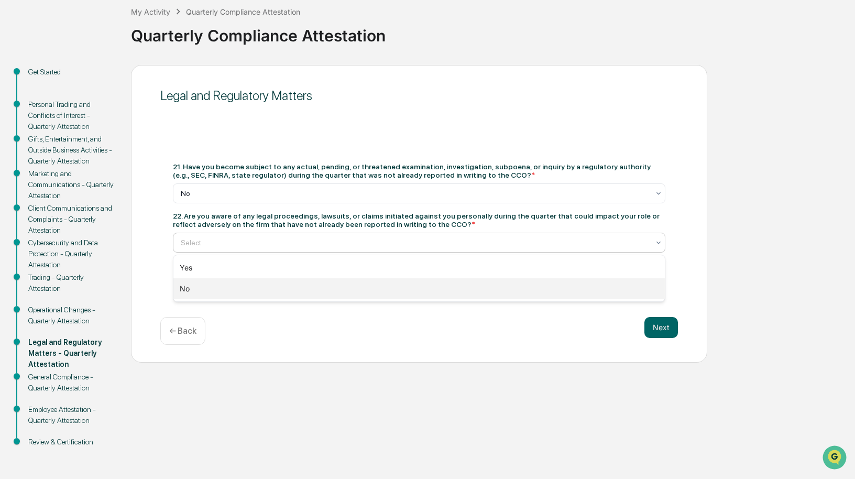
click at [224, 291] on div "No" at bounding box center [418, 288] width 491 height 21
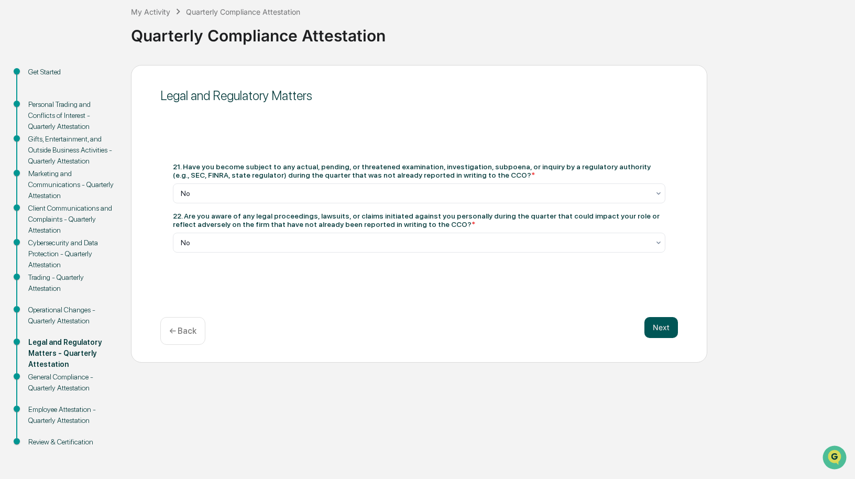
click at [663, 329] on button "Next" at bounding box center [661, 327] width 34 height 21
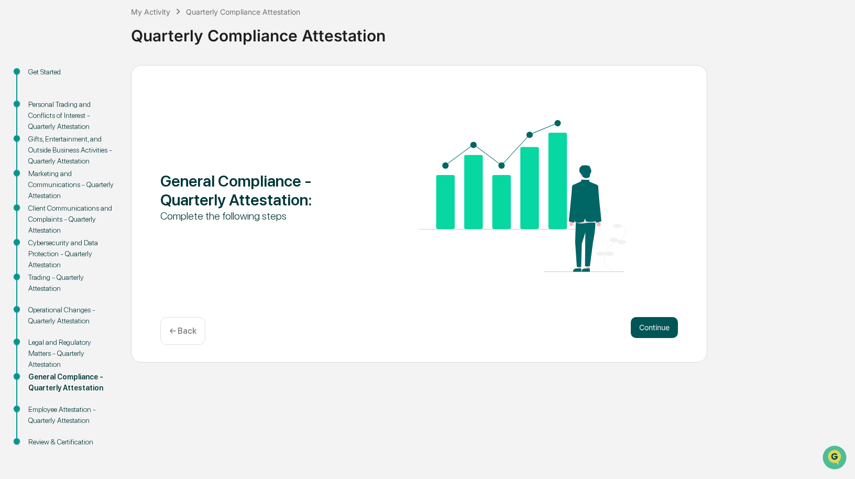
click at [649, 330] on button "Continue" at bounding box center [654, 327] width 47 height 21
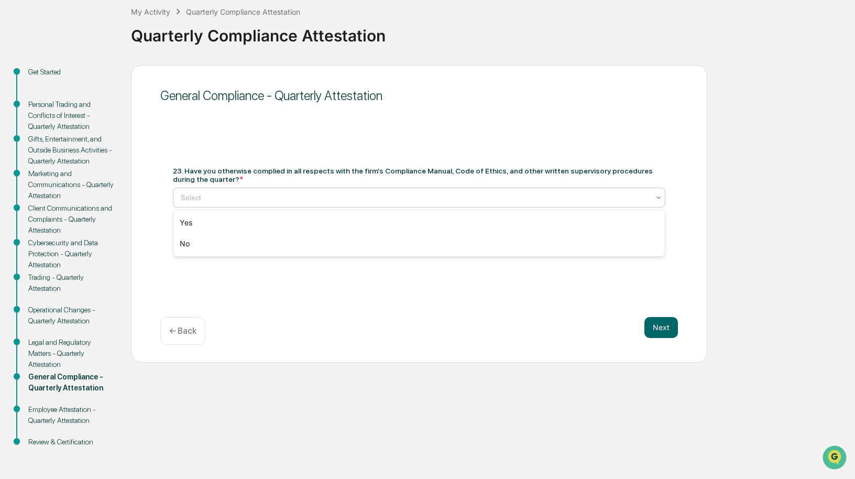
click at [311, 201] on div at bounding box center [415, 197] width 468 height 10
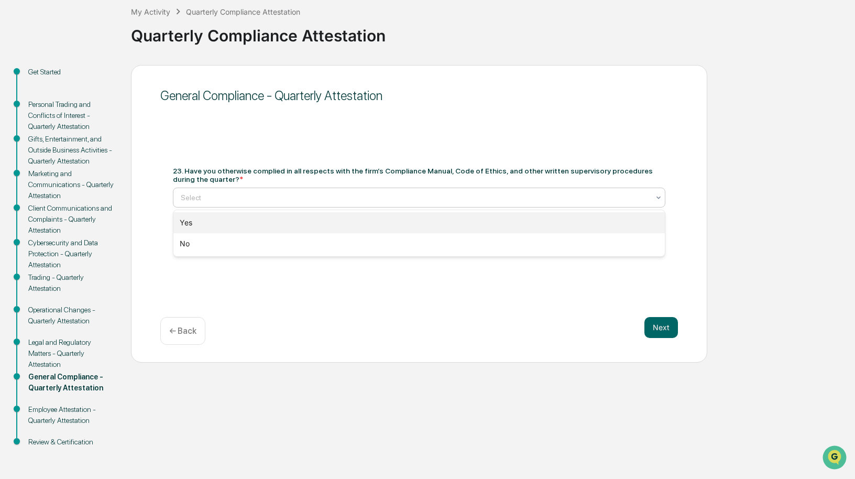
click at [187, 223] on div "Yes" at bounding box center [418, 222] width 491 height 21
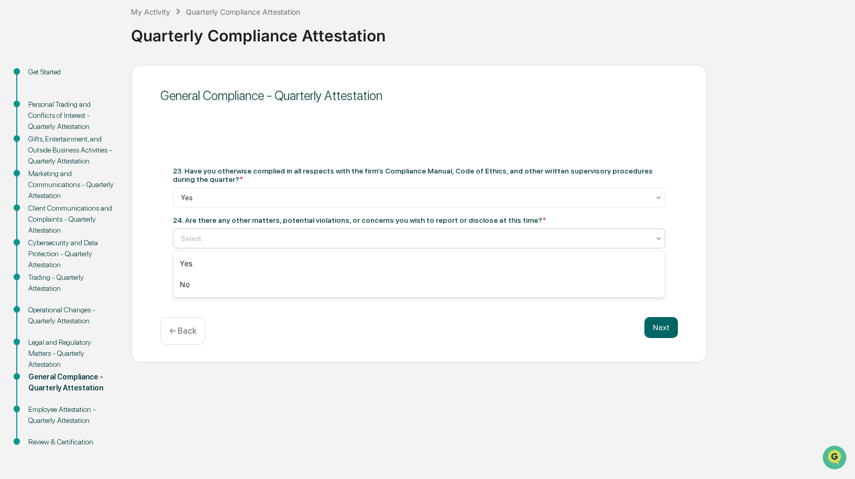
click at [222, 237] on div at bounding box center [415, 238] width 468 height 10
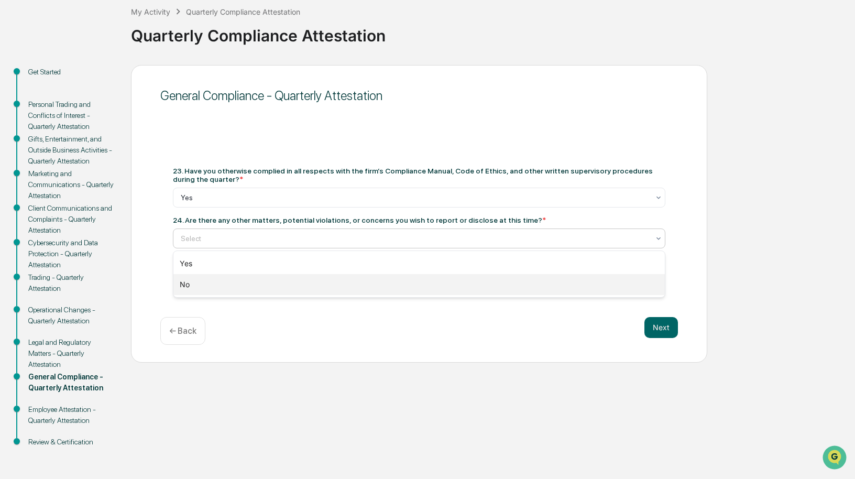
click at [196, 281] on div "No" at bounding box center [418, 284] width 491 height 21
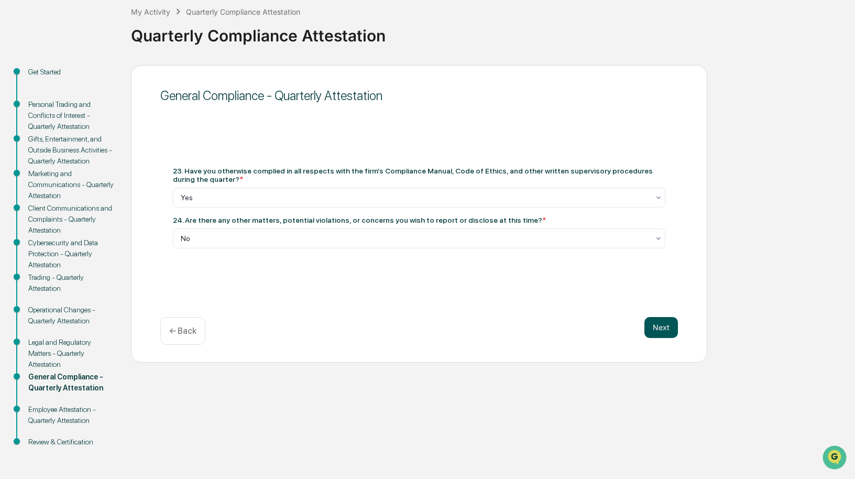
click at [660, 337] on button "Next" at bounding box center [661, 327] width 34 height 21
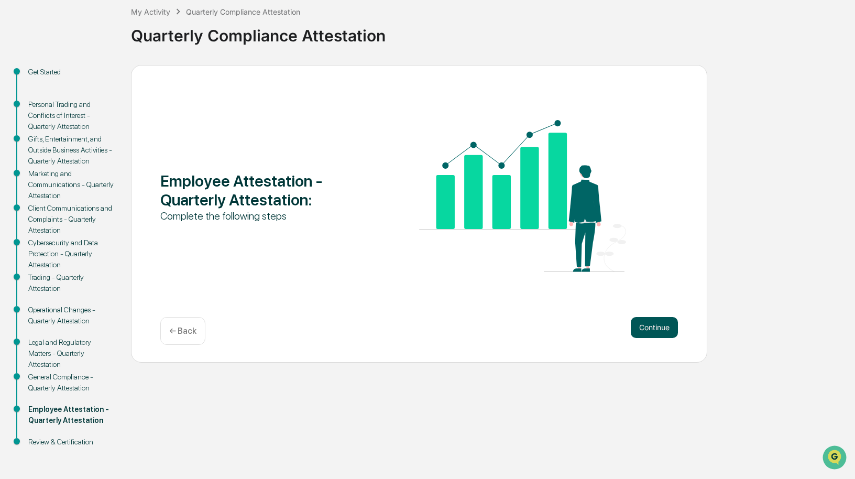
click at [645, 325] on button "Continue" at bounding box center [654, 327] width 47 height 21
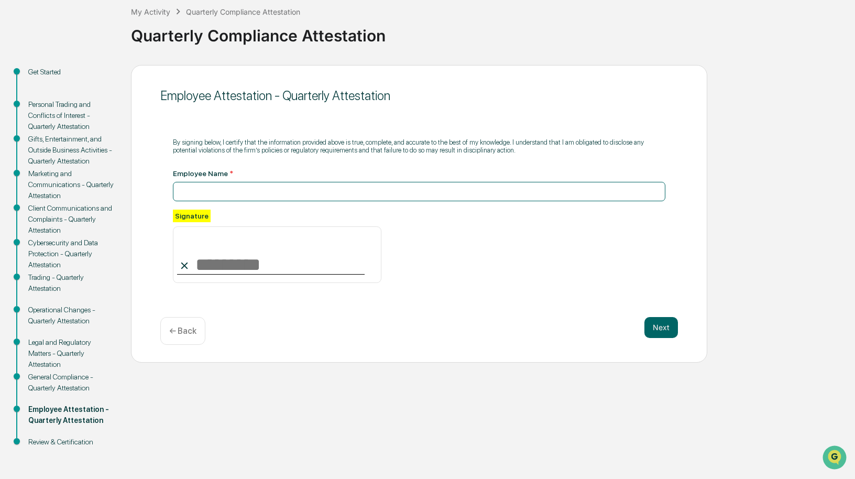
click at [286, 196] on input at bounding box center [419, 191] width 492 height 19
type input "*"
type input "**********"
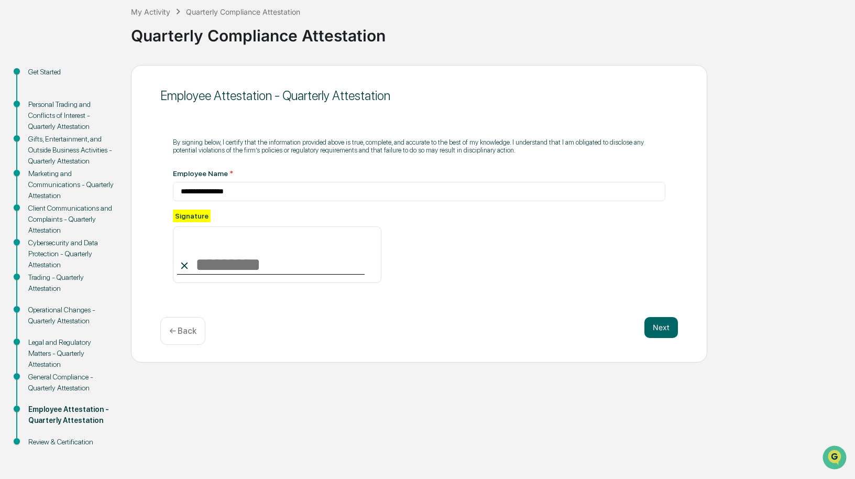
click at [249, 262] on input at bounding box center [277, 254] width 208 height 57
click at [327, 337] on div "Next ← Back" at bounding box center [419, 331] width 518 height 28
click at [666, 333] on button "Next" at bounding box center [661, 327] width 34 height 21
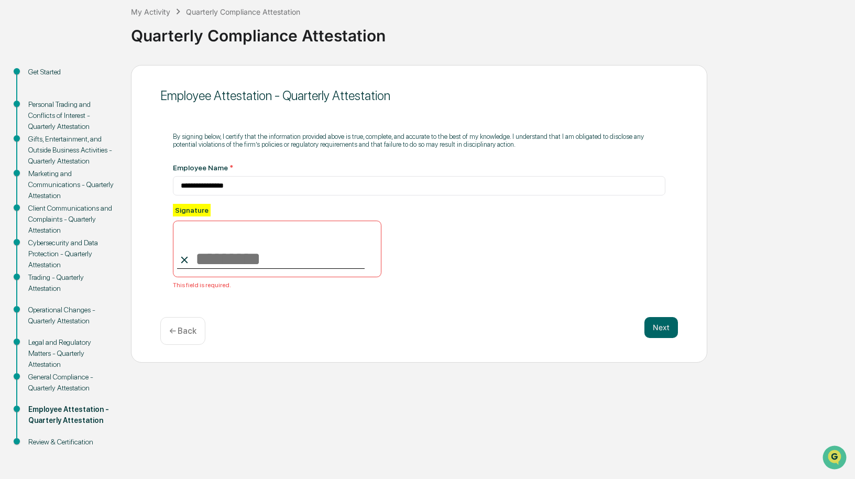
click at [291, 264] on input at bounding box center [277, 249] width 208 height 57
type input "**********"
click at [660, 321] on button "Next" at bounding box center [661, 327] width 34 height 21
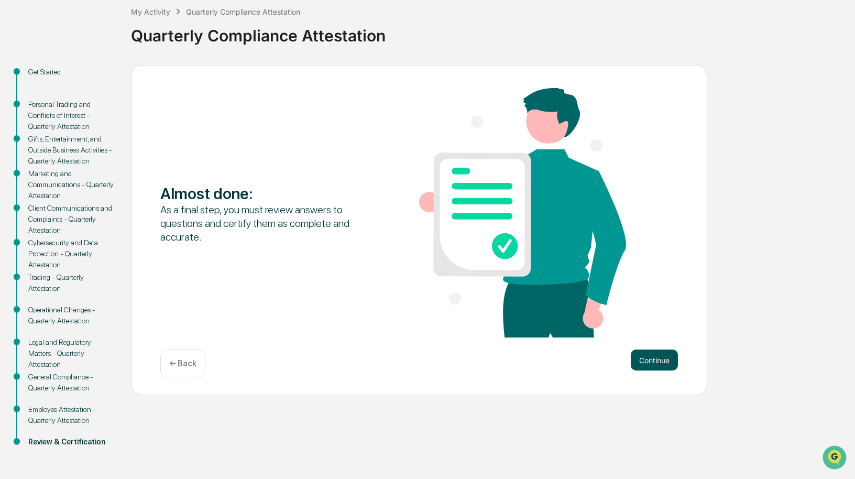
click at [659, 365] on button "Continue" at bounding box center [654, 359] width 47 height 21
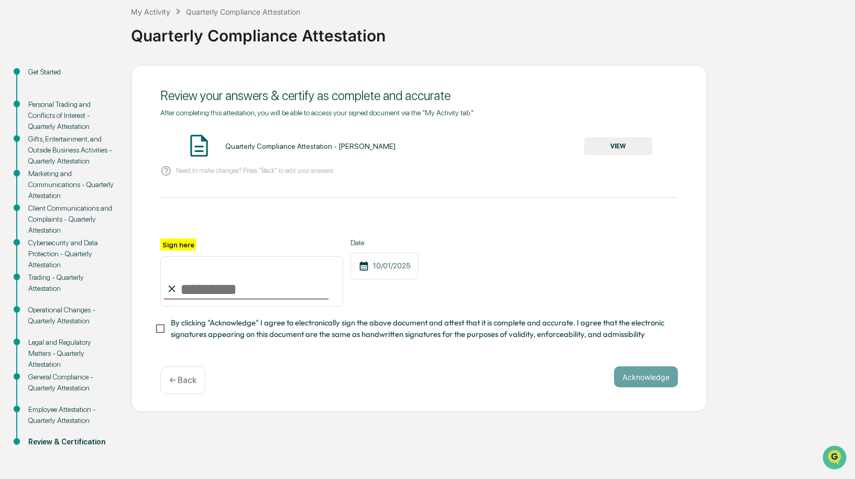
click at [212, 283] on input "Sign here" at bounding box center [251, 281] width 183 height 50
click at [210, 291] on input "Sign here" at bounding box center [251, 281] width 183 height 50
type input "**********"
click at [653, 374] on button "Acknowledge" at bounding box center [646, 376] width 64 height 21
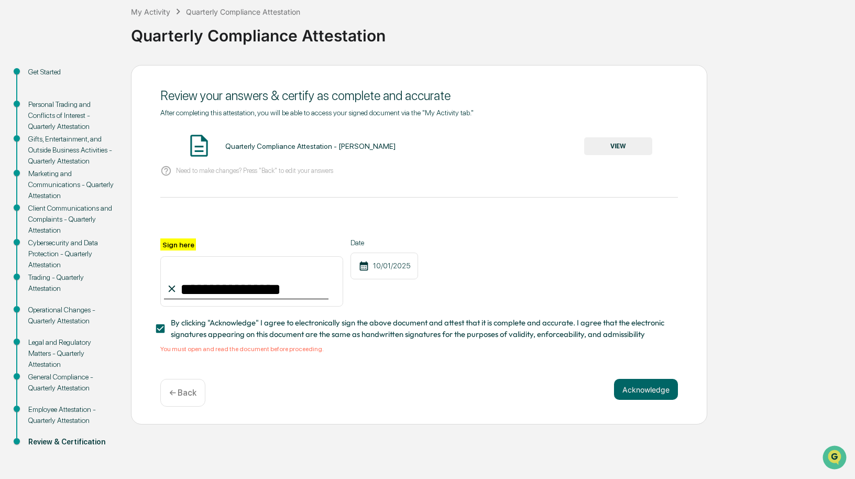
click at [611, 145] on button "VIEW" at bounding box center [618, 146] width 68 height 18
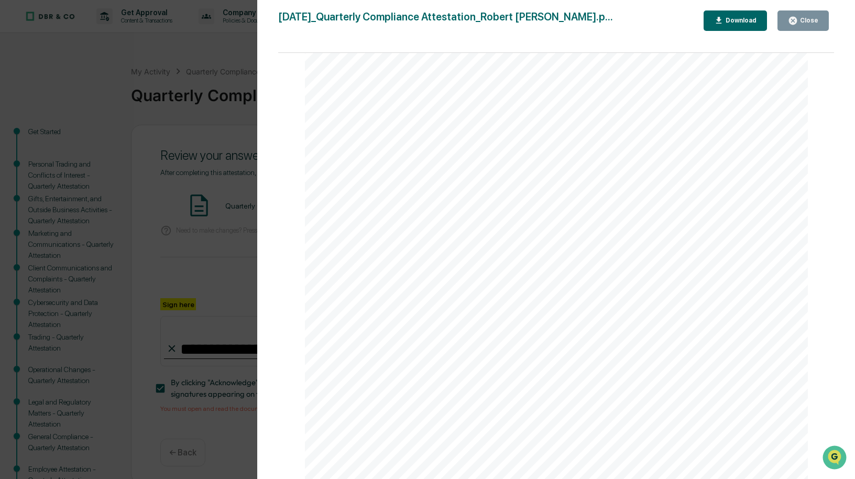
scroll to position [0, 0]
click at [713, 24] on div "Close" at bounding box center [808, 20] width 20 height 7
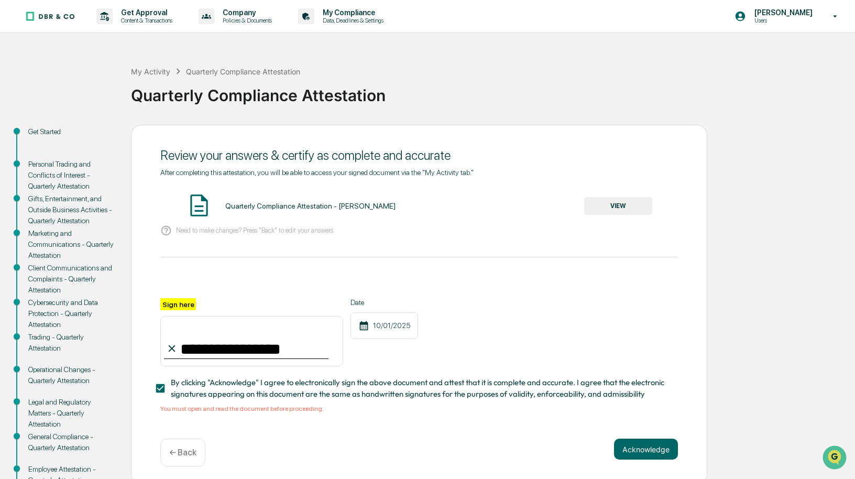
click at [530, 278] on div at bounding box center [419, 285] width 518 height 25
click at [644, 384] on button "Acknowledge" at bounding box center [646, 448] width 64 height 21
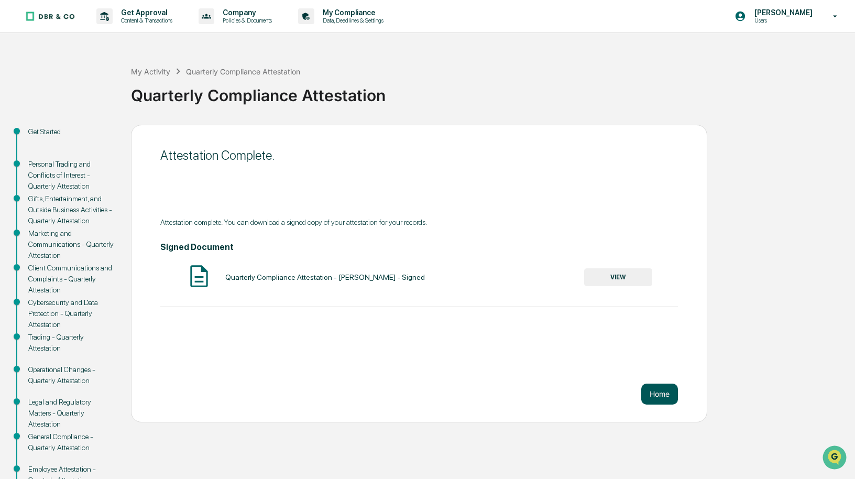
click at [651, 384] on button "Home" at bounding box center [659, 393] width 37 height 21
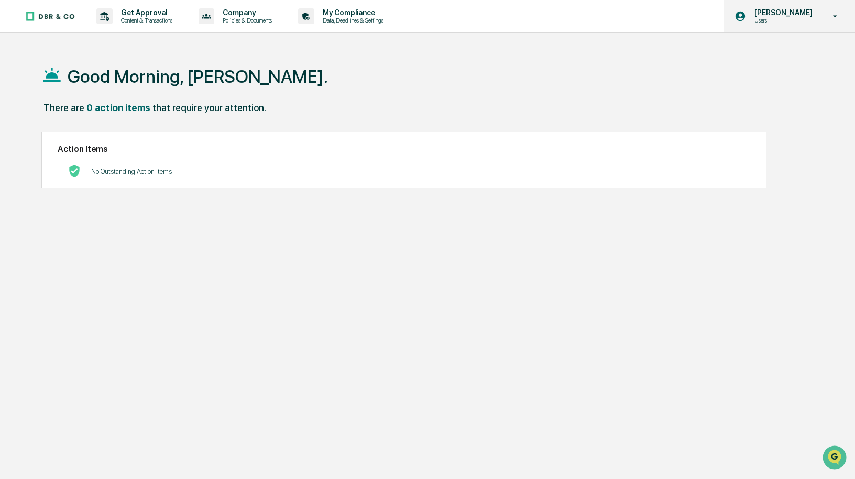
click at [713, 16] on p "[PERSON_NAME]" at bounding box center [782, 12] width 72 height 8
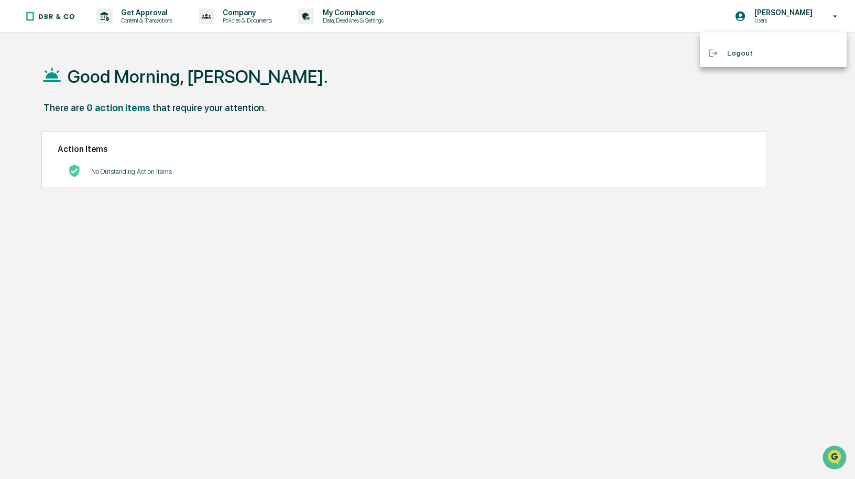
click at [713, 54] on li "Logout" at bounding box center [773, 52] width 147 height 19
